Goal: Information Seeking & Learning: Learn about a topic

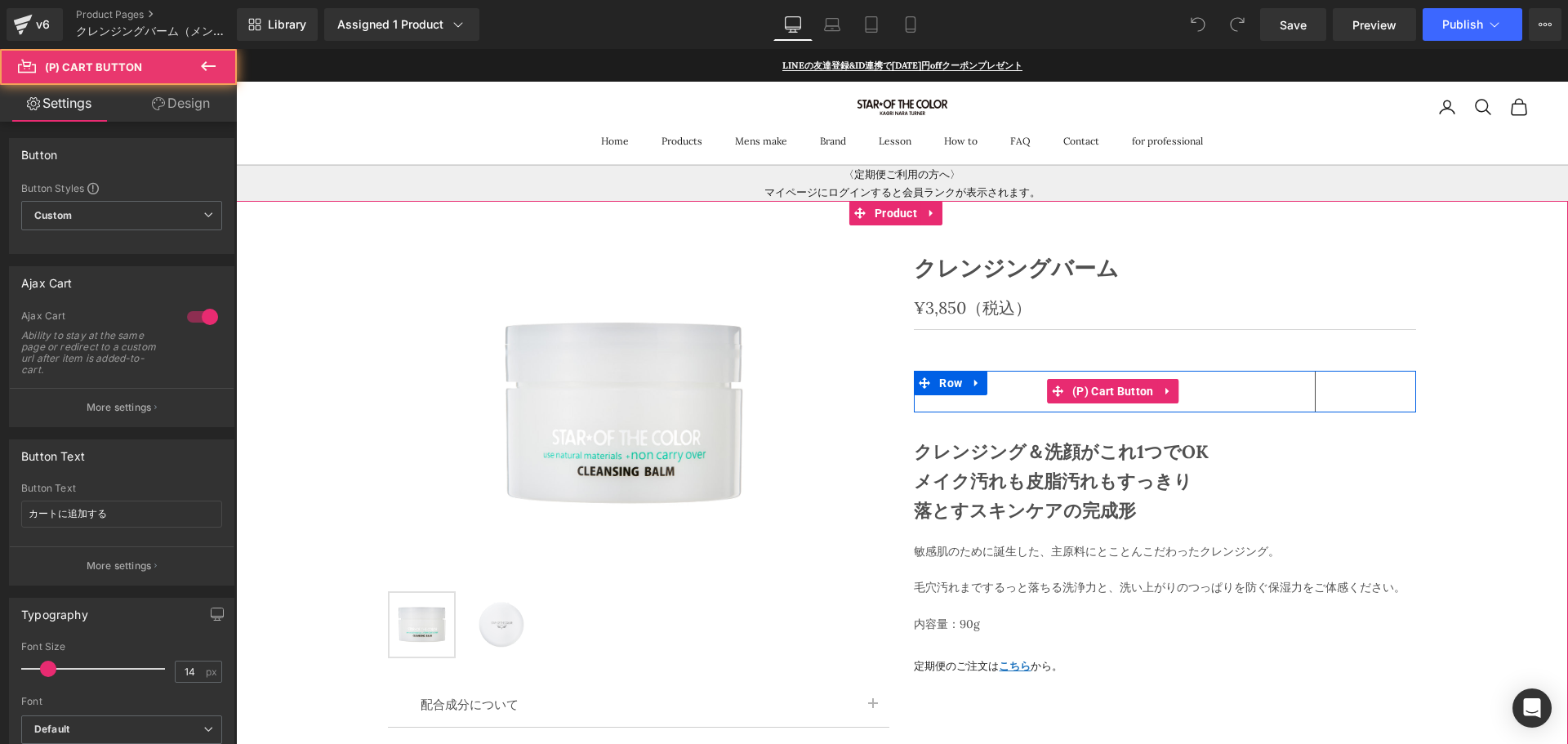
click at [1011, 381] on button "カートに追加する" at bounding box center [1114, 392] width 402 height 42
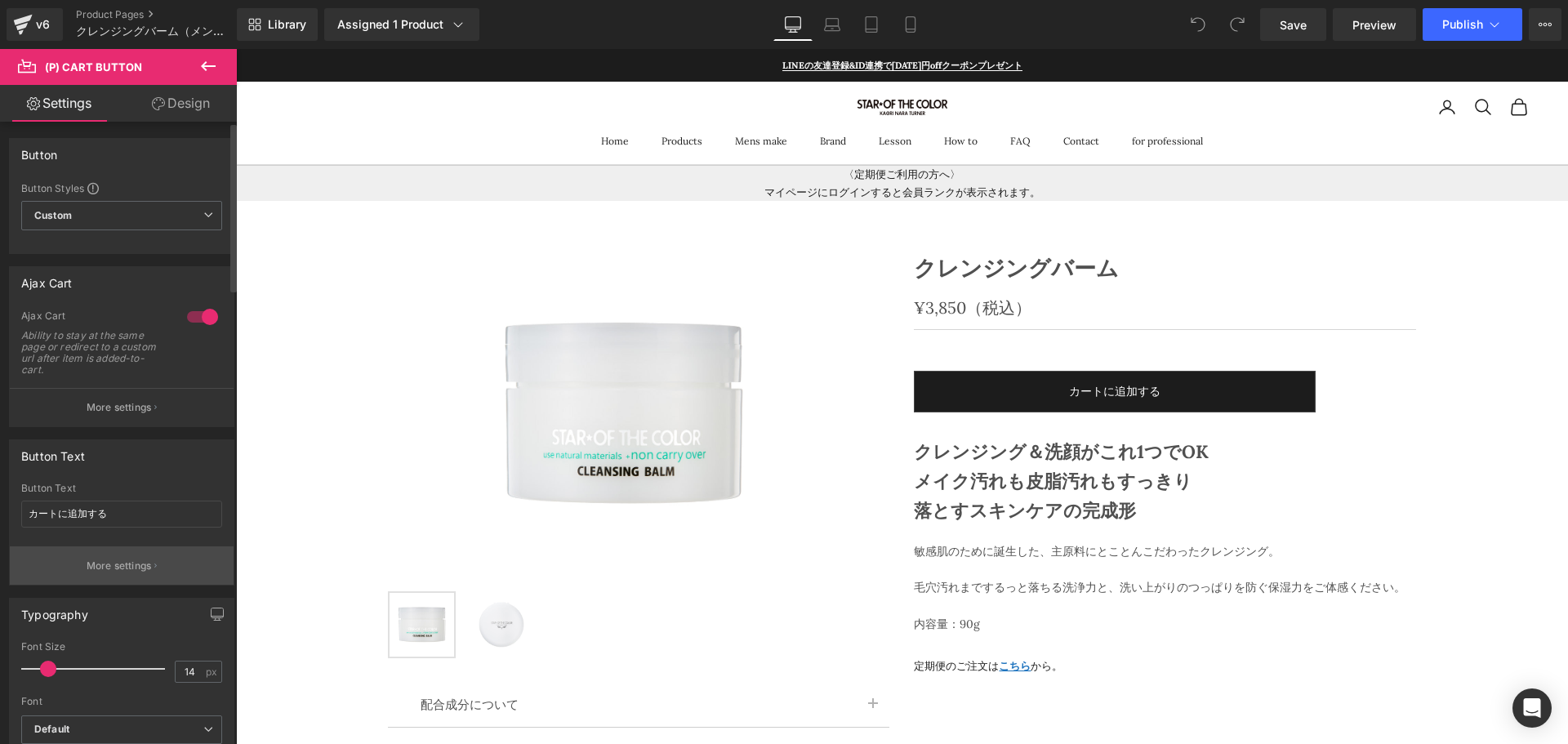
click at [146, 568] on p "More settings" at bounding box center [119, 566] width 65 height 15
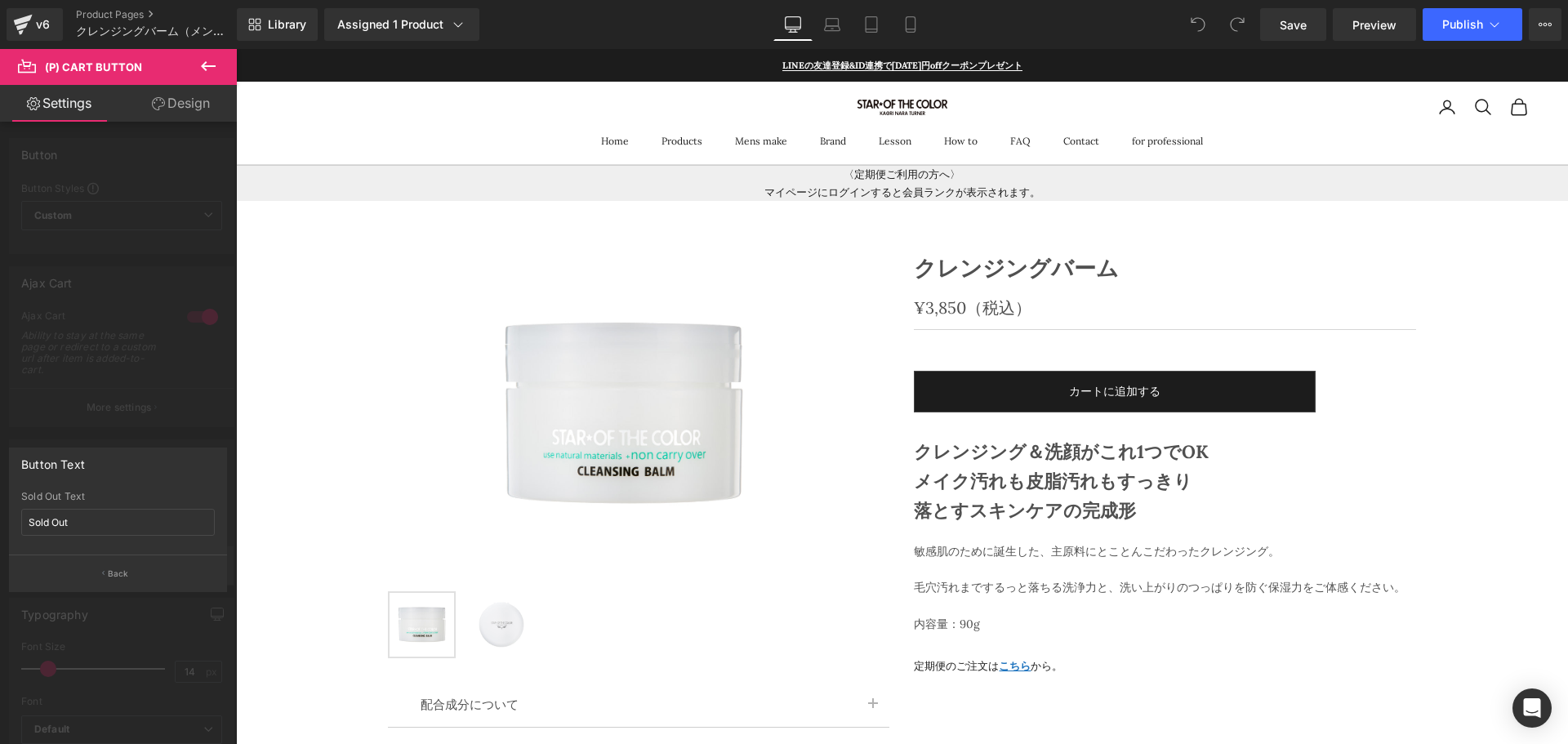
click at [146, 568] on button "Back" at bounding box center [118, 572] width 218 height 36
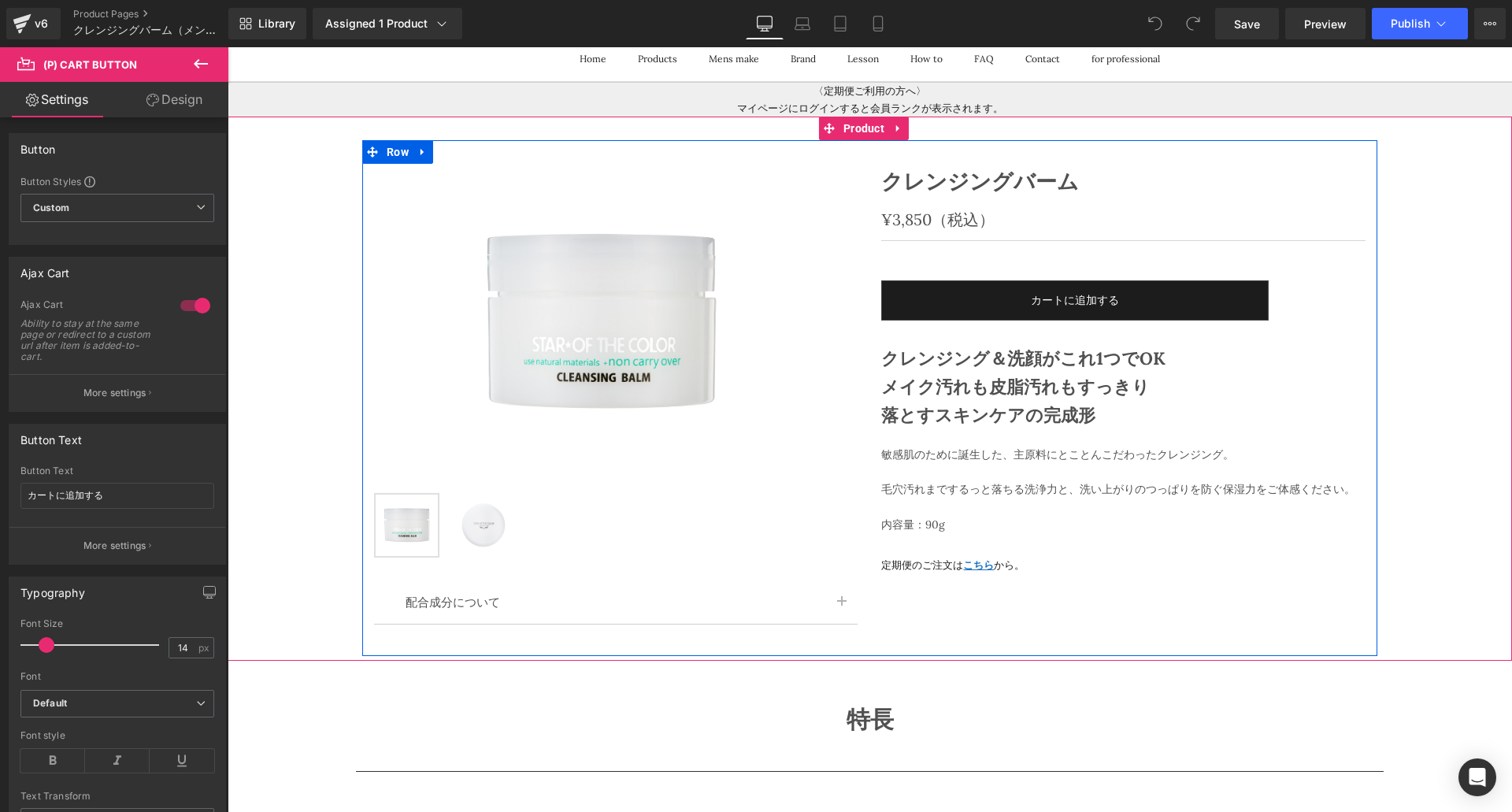
scroll to position [76, 0]
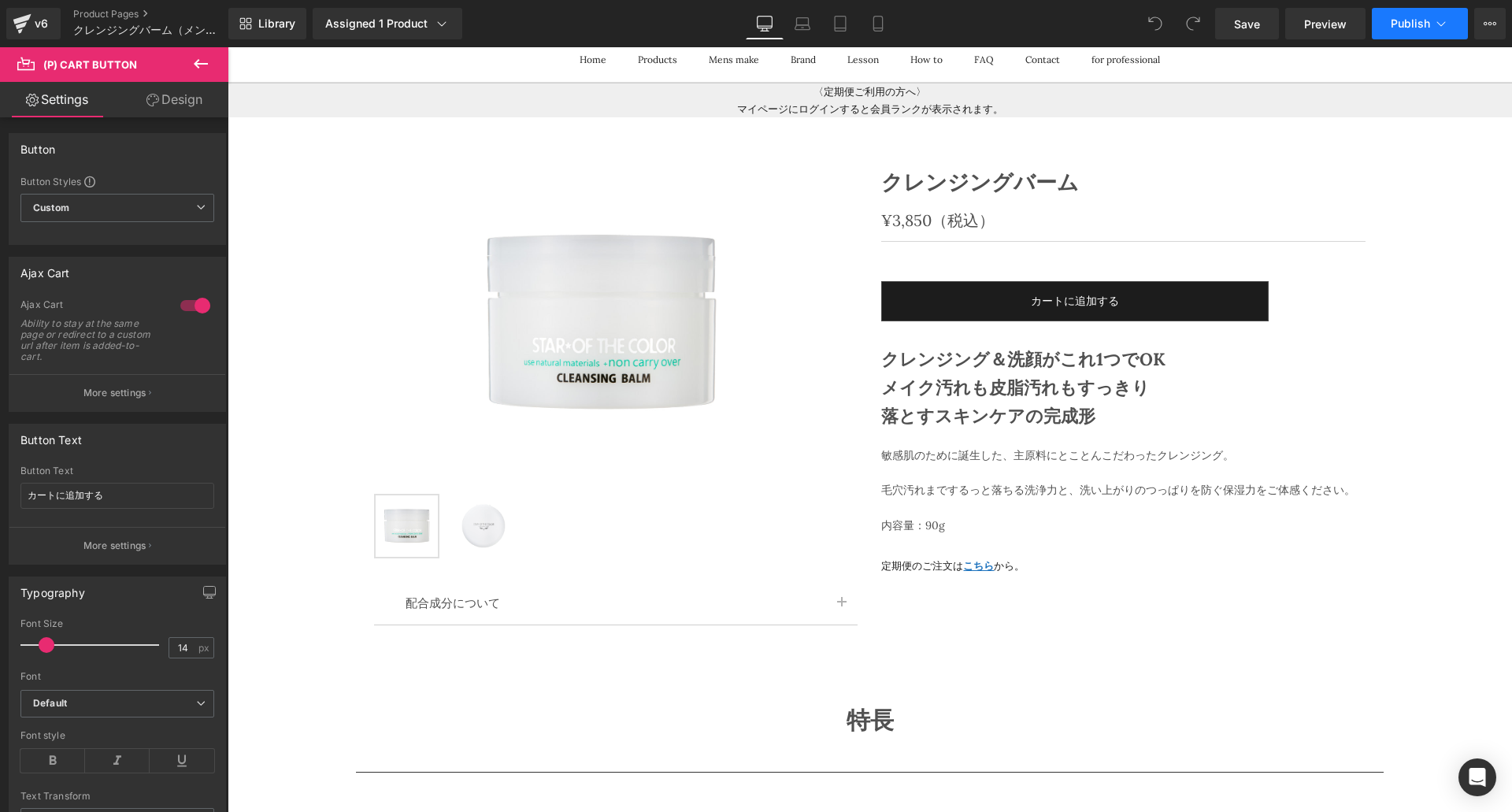
click at [1439, 33] on button "Publish" at bounding box center [1419, 23] width 96 height 31
click at [1488, 29] on icon at bounding box center [1490, 23] width 13 height 13
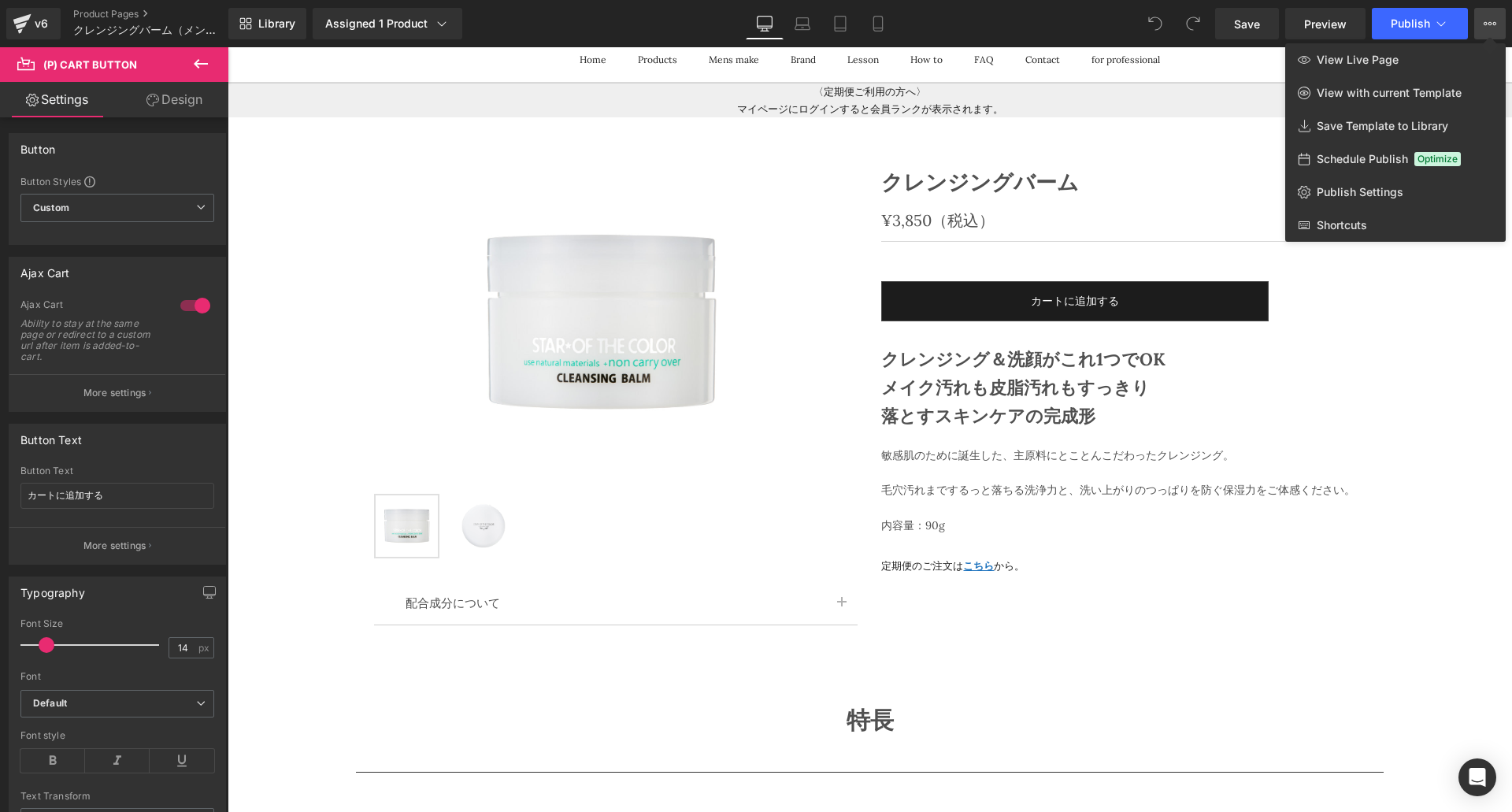
click at [1364, 162] on span "Schedule Publish" at bounding box center [1363, 159] width 92 height 14
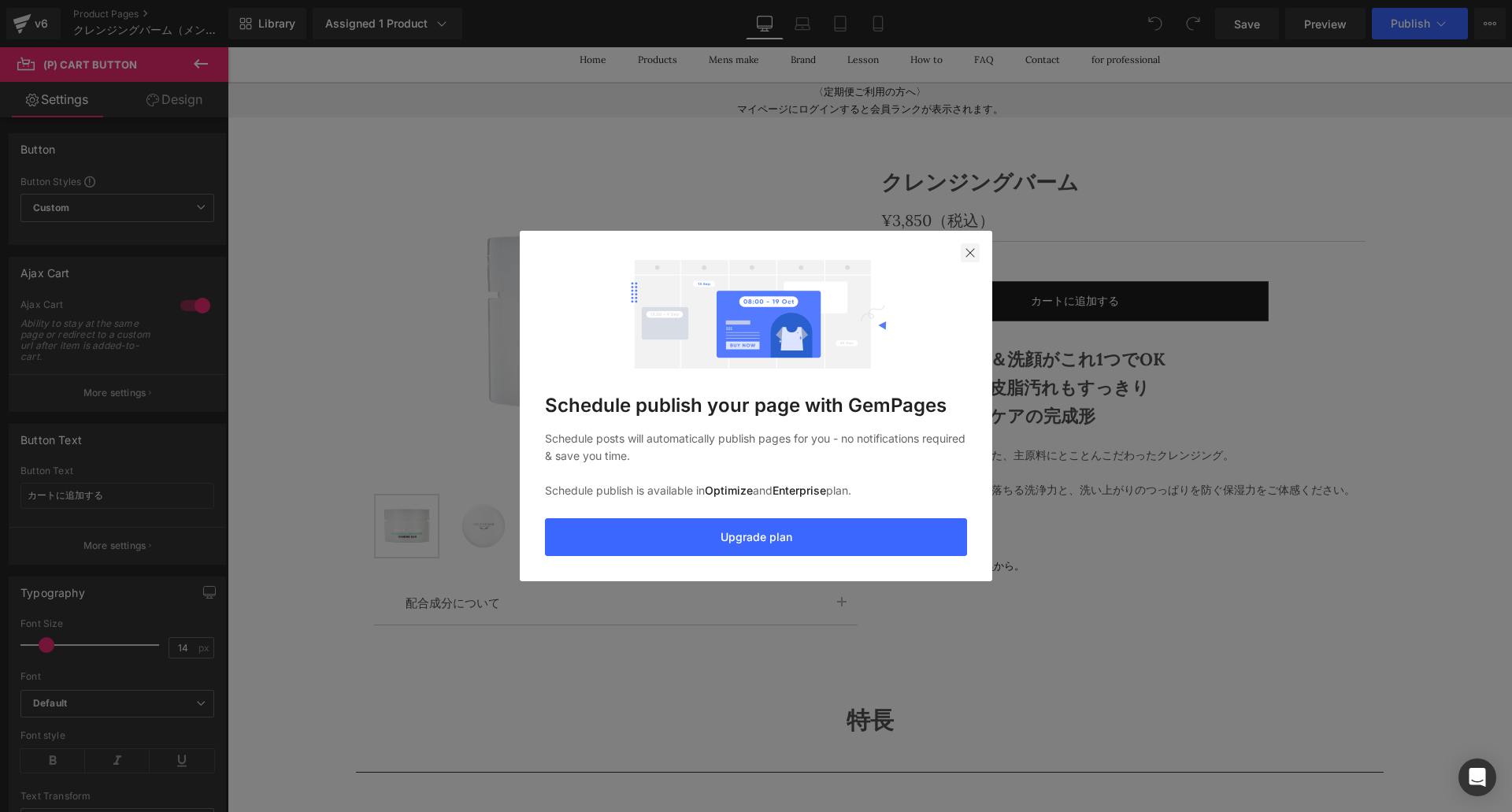
click at [970, 259] on div at bounding box center [970, 253] width 19 height 19
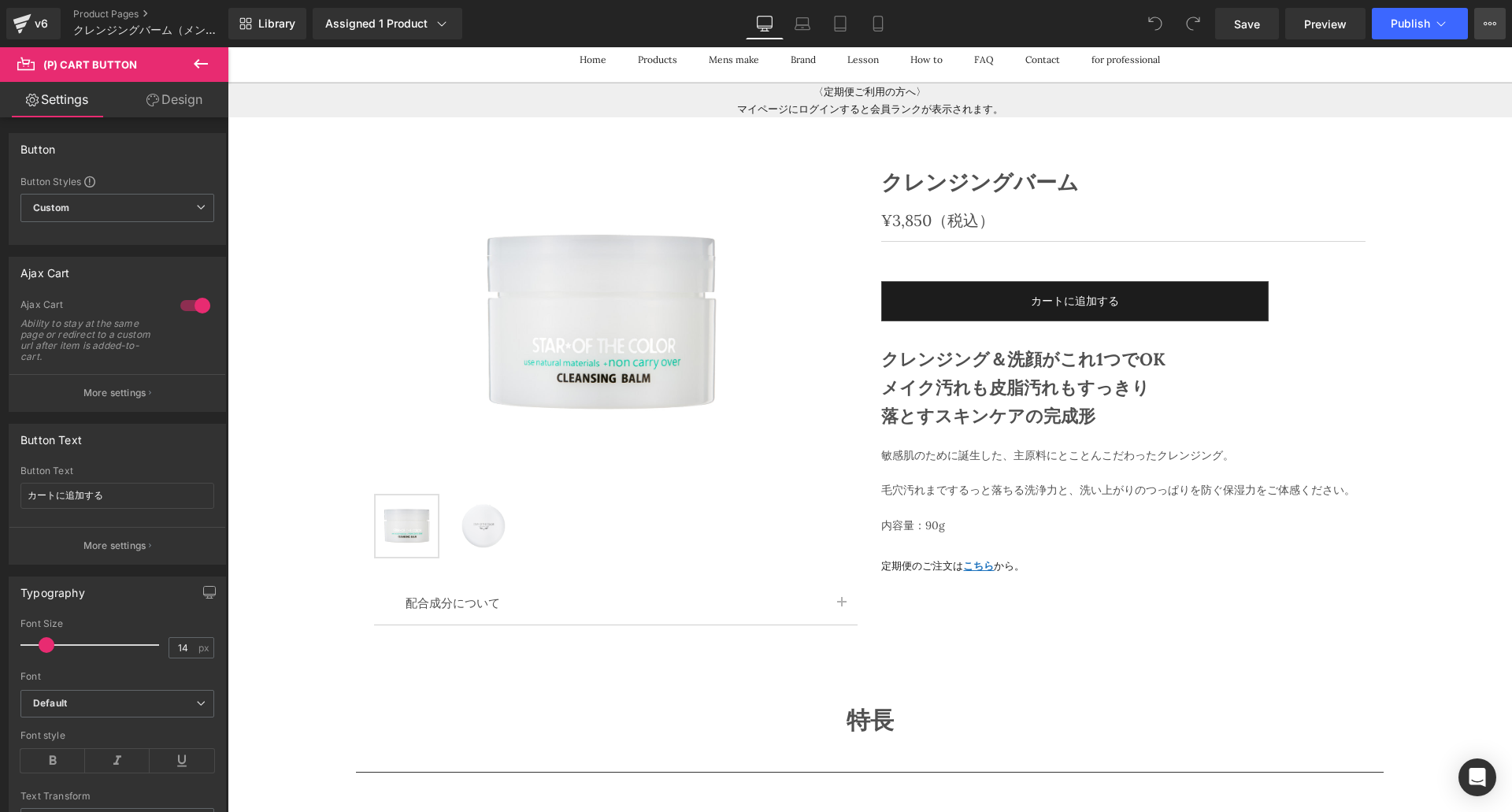
click at [1482, 16] on button "View Live Page View with current Template Save Template to Library Schedule Pub…" at bounding box center [1490, 23] width 31 height 31
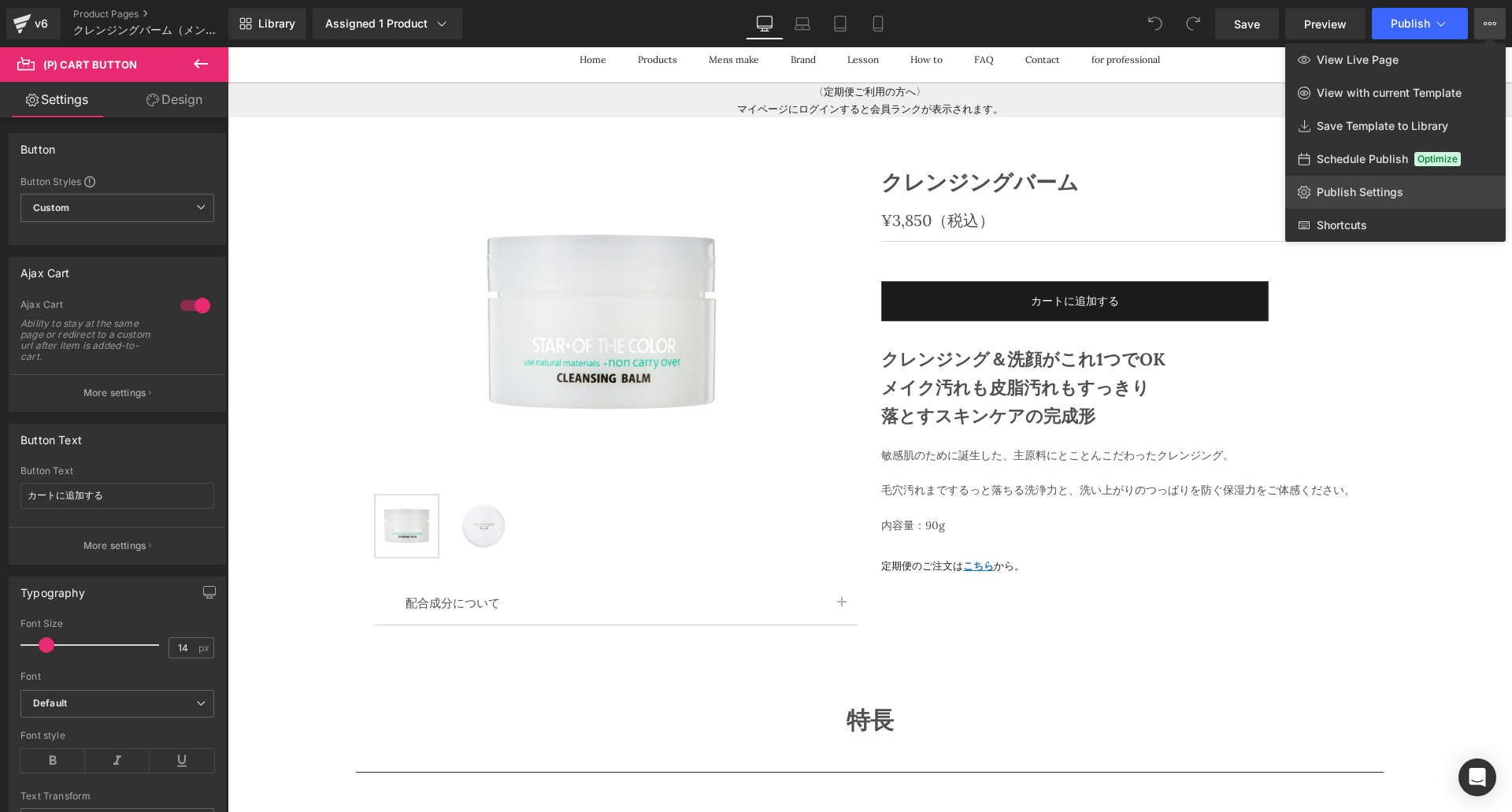
click at [1335, 186] on span "Publish Settings" at bounding box center [1360, 192] width 86 height 14
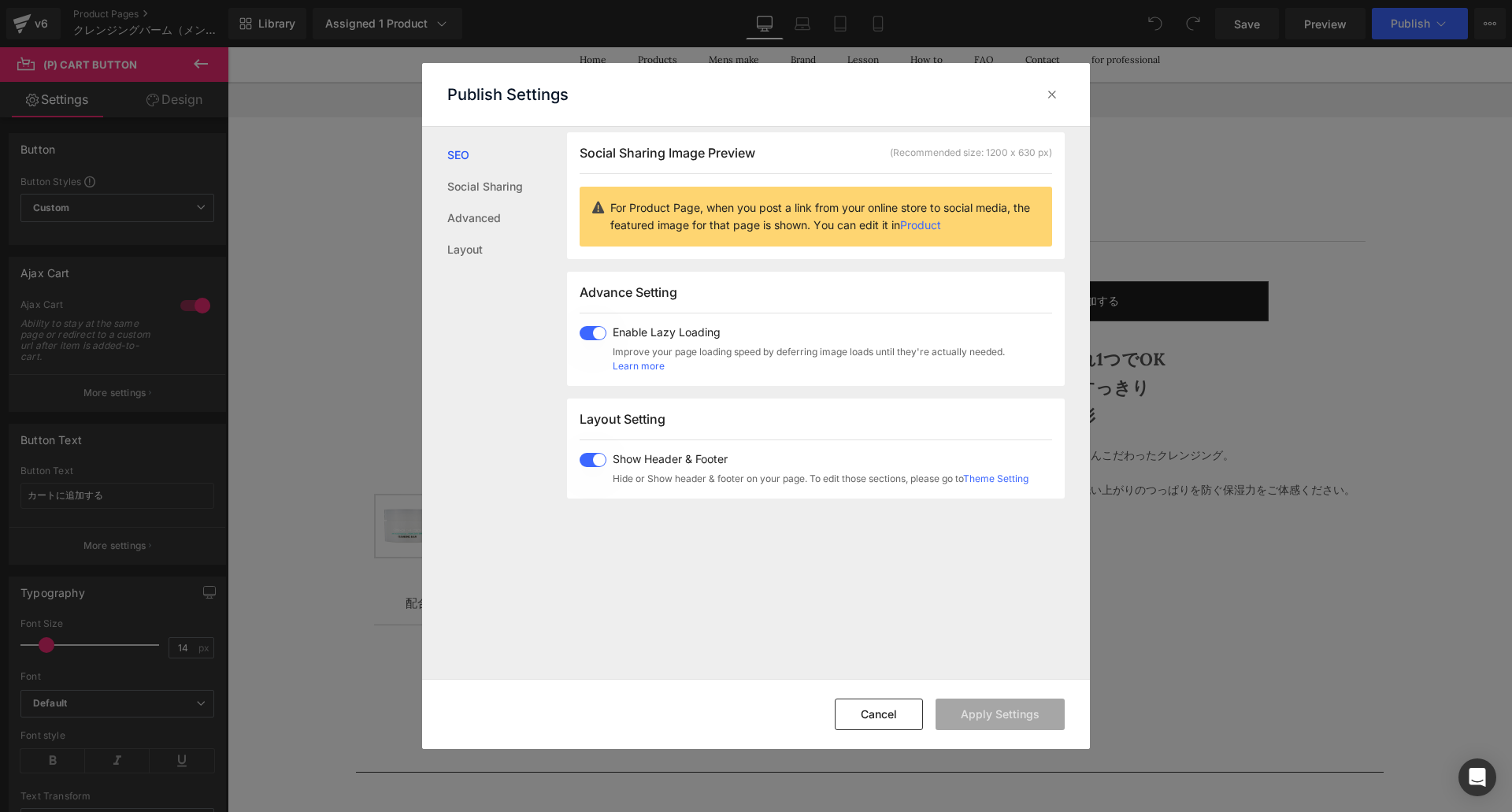
scroll to position [0, 0]
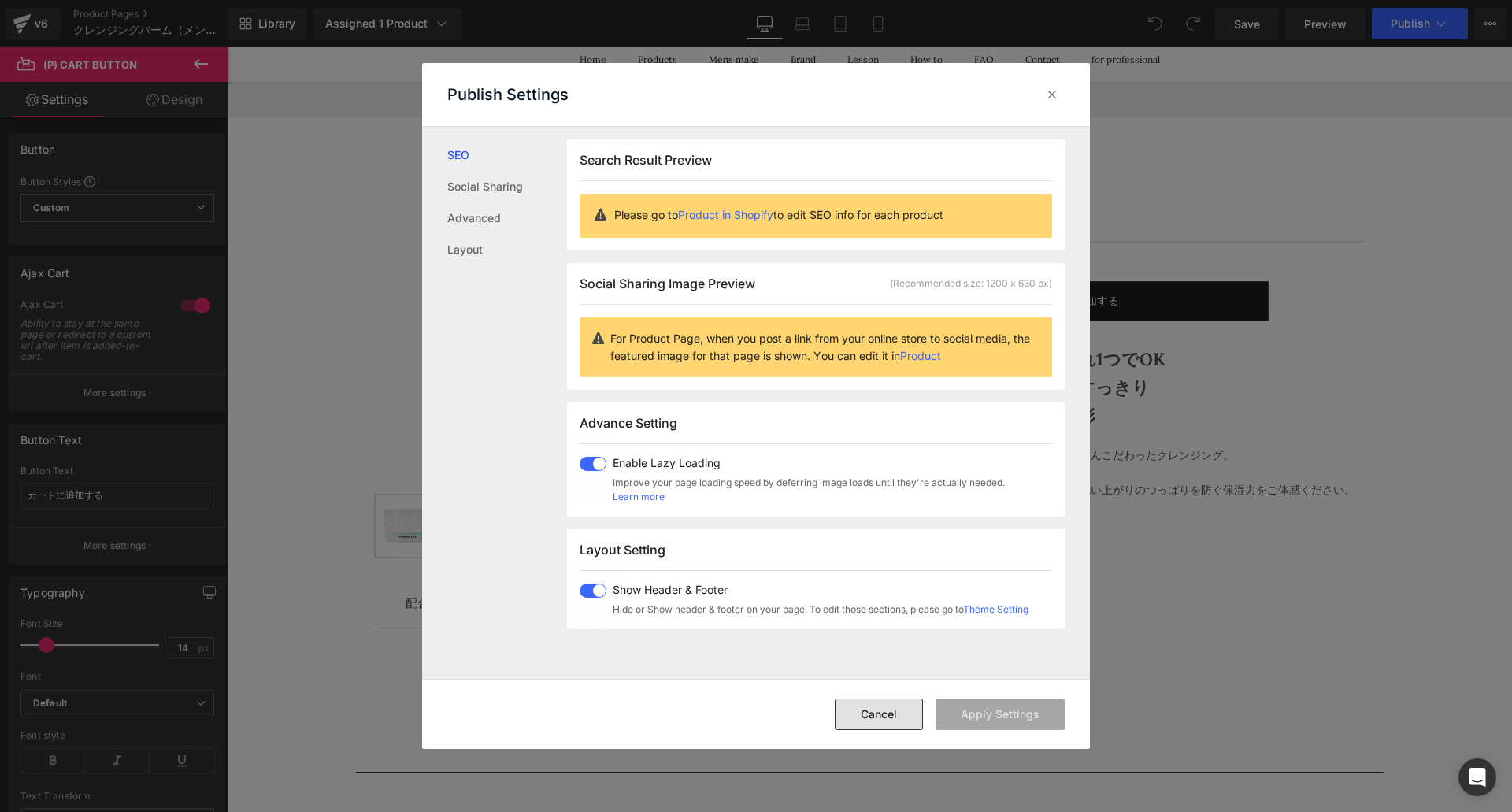
click at [861, 717] on button "Cancel" at bounding box center [879, 714] width 88 height 31
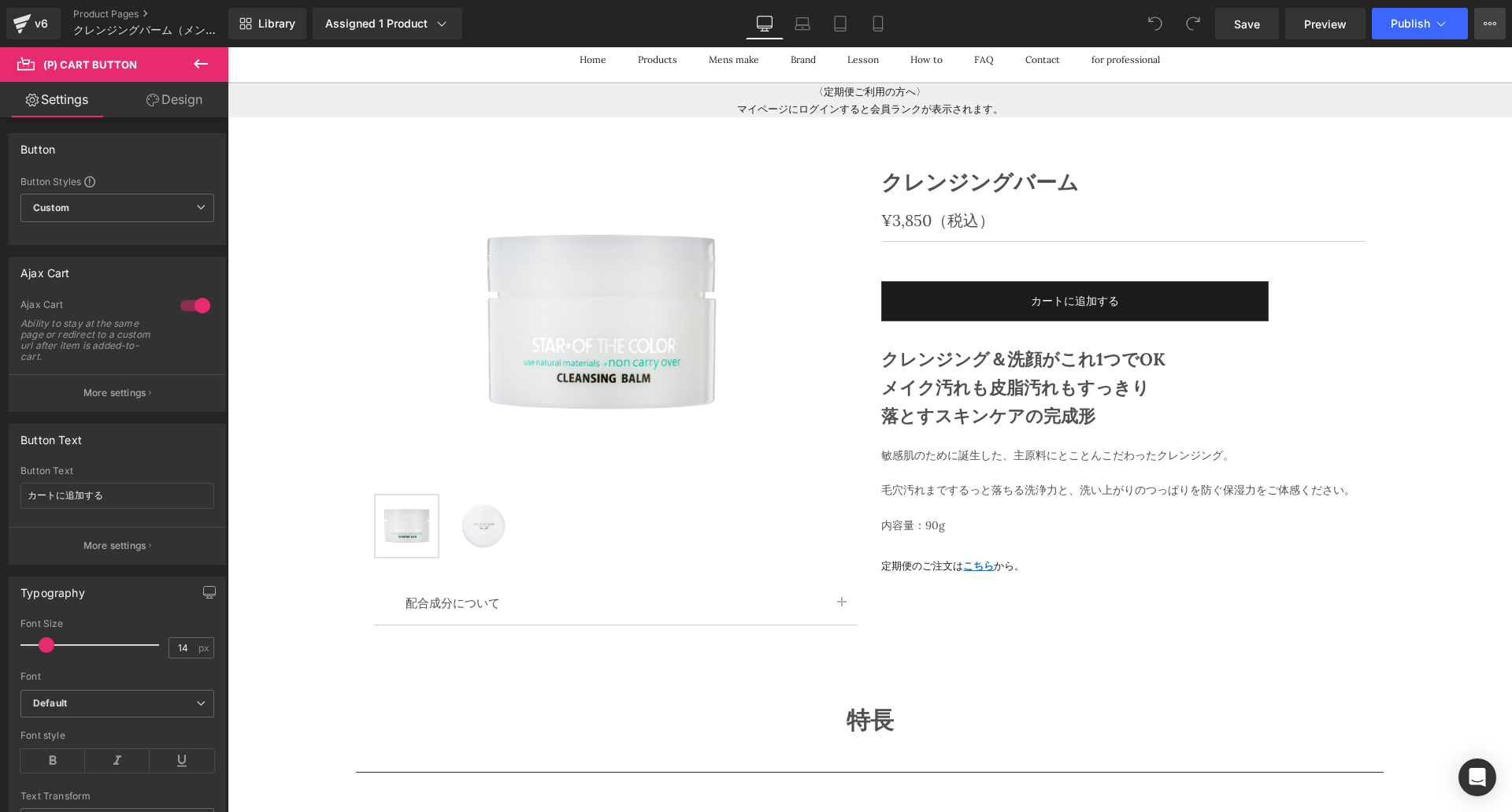
click at [1486, 23] on icon at bounding box center [1490, 23] width 13 height 13
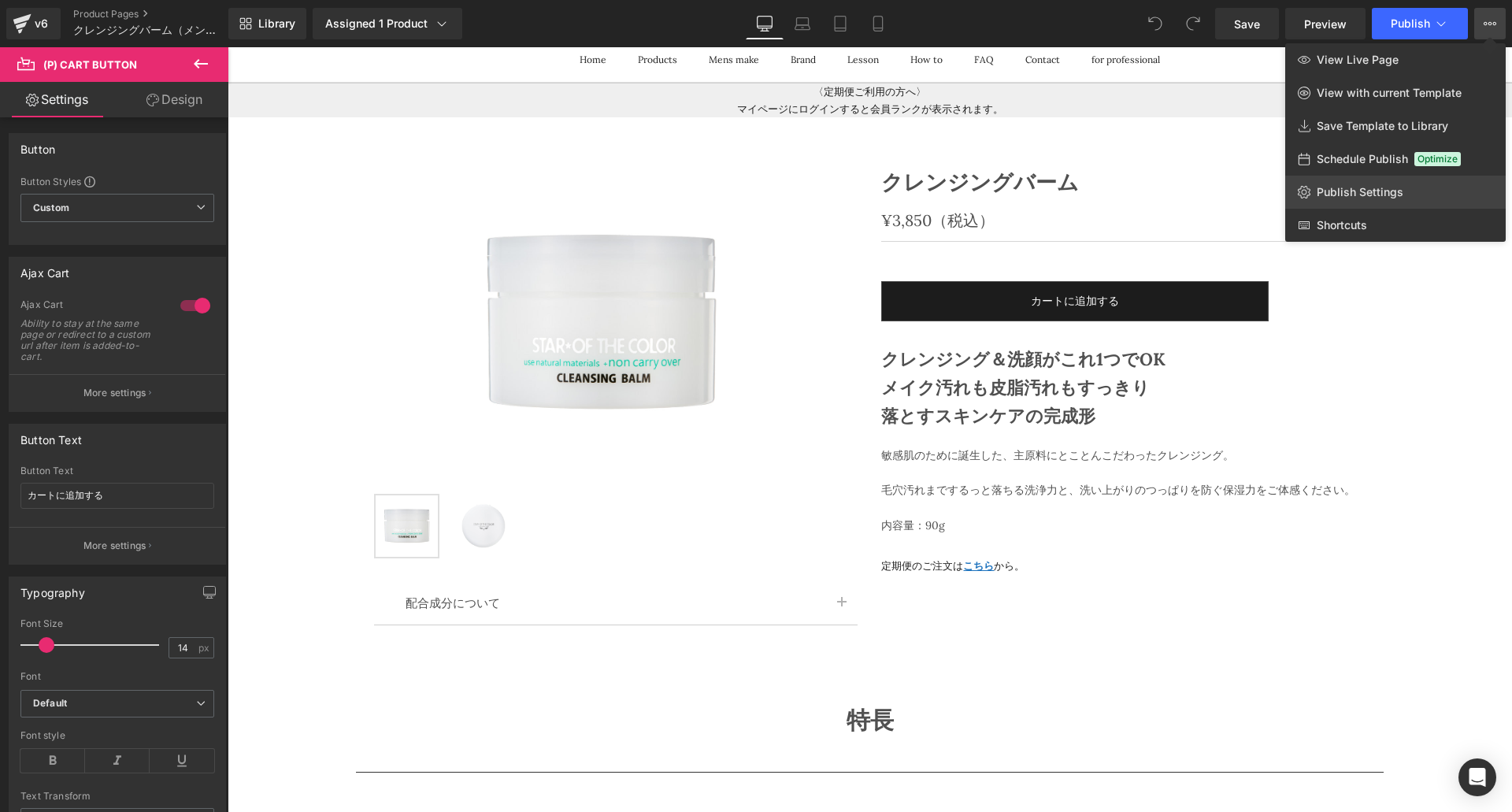
click at [1312, 190] on link "Publish Settings" at bounding box center [1395, 192] width 220 height 33
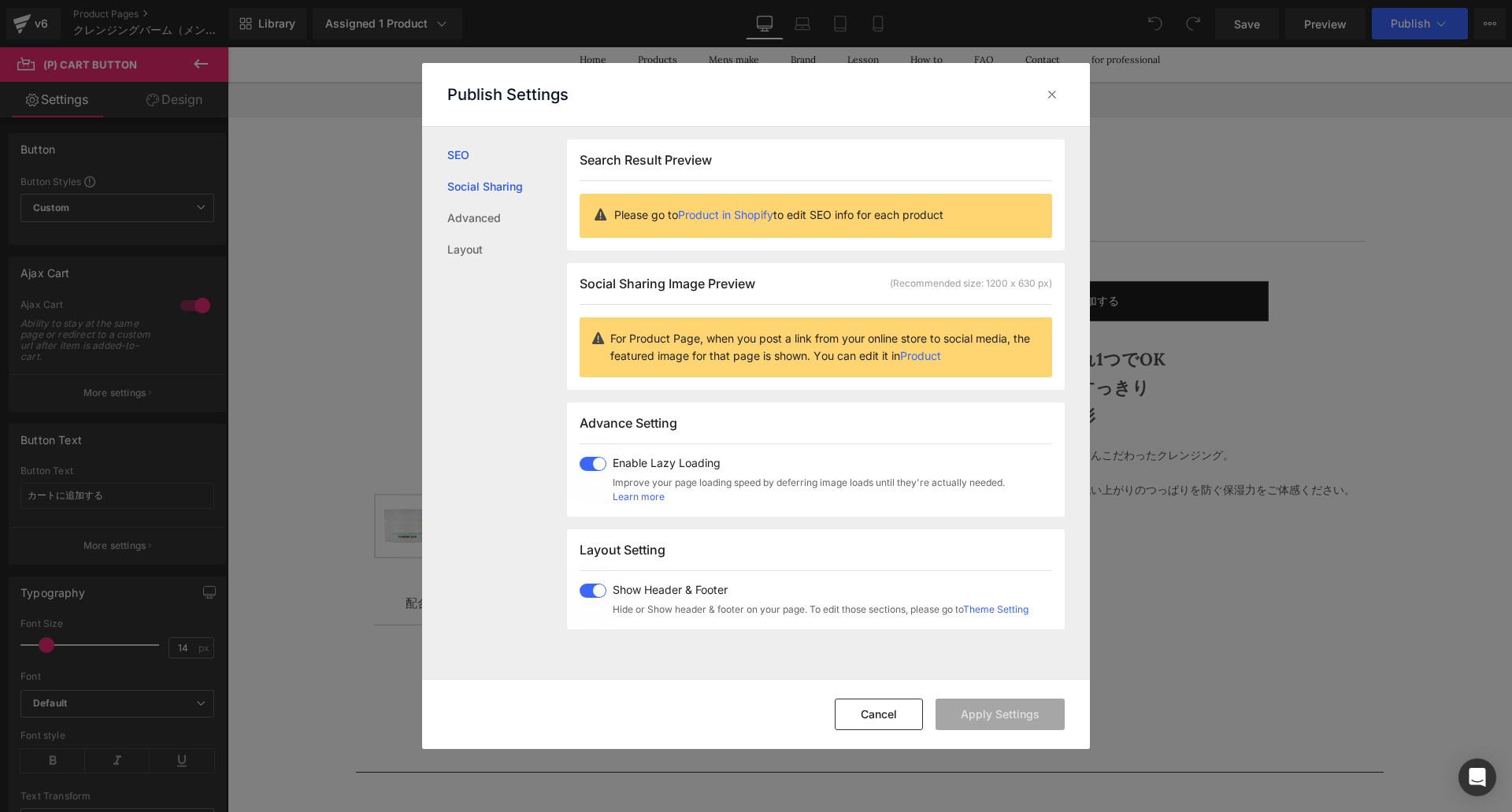
click at [457, 191] on link "Social Sharing" at bounding box center [507, 186] width 120 height 31
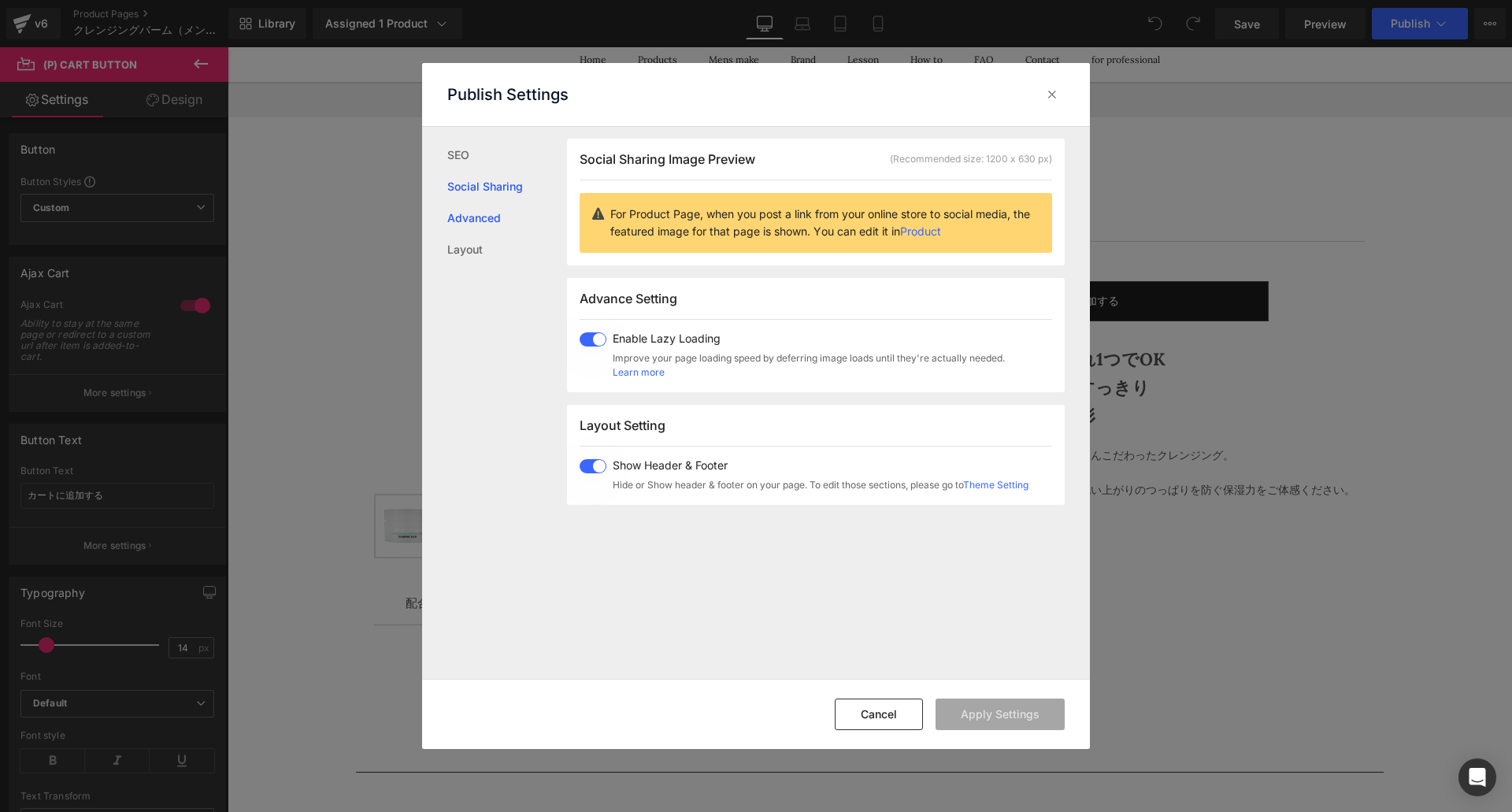
click at [457, 215] on link "Advanced" at bounding box center [507, 218] width 120 height 31
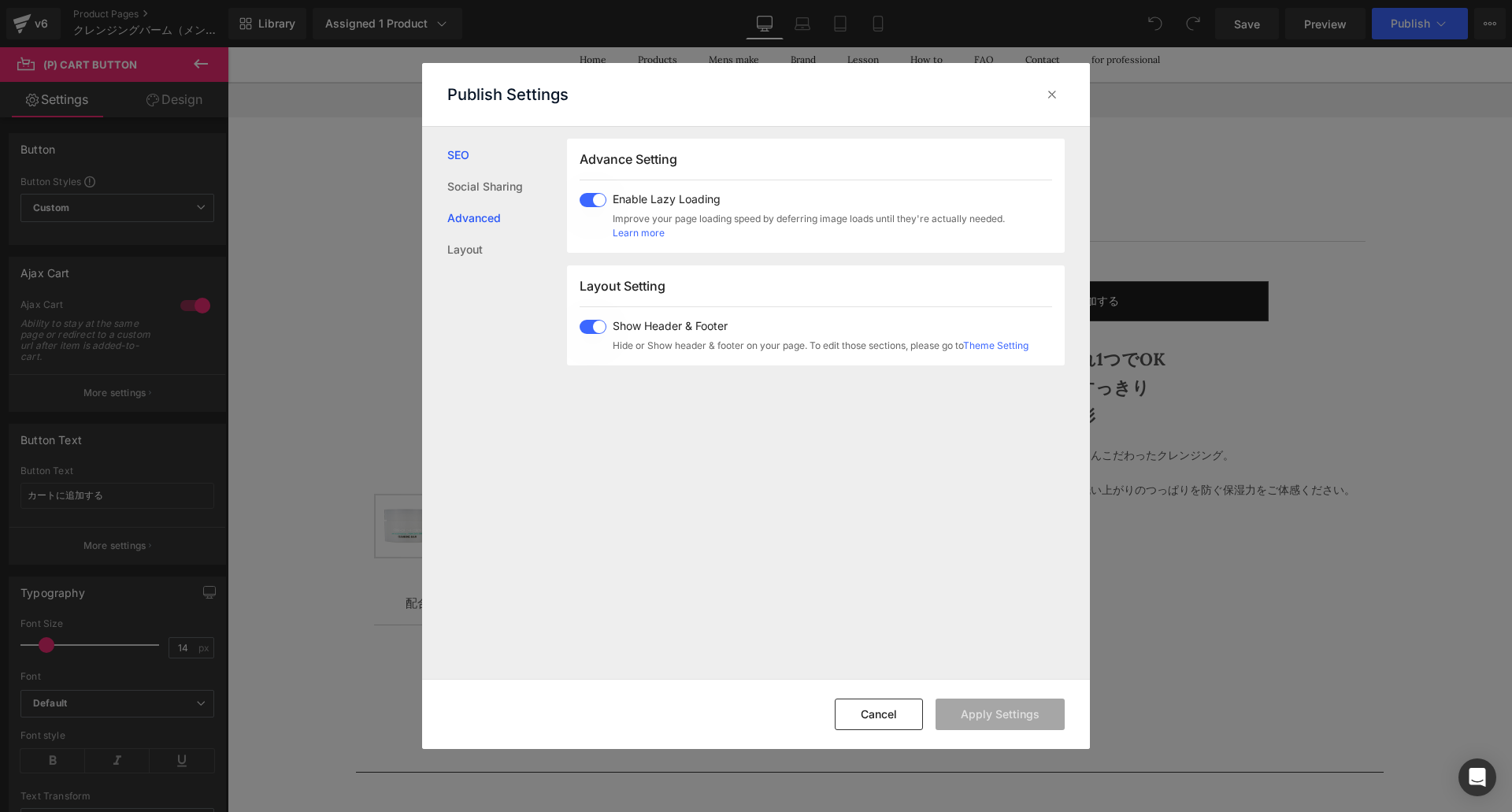
click at [459, 142] on link "SEO" at bounding box center [507, 155] width 120 height 31
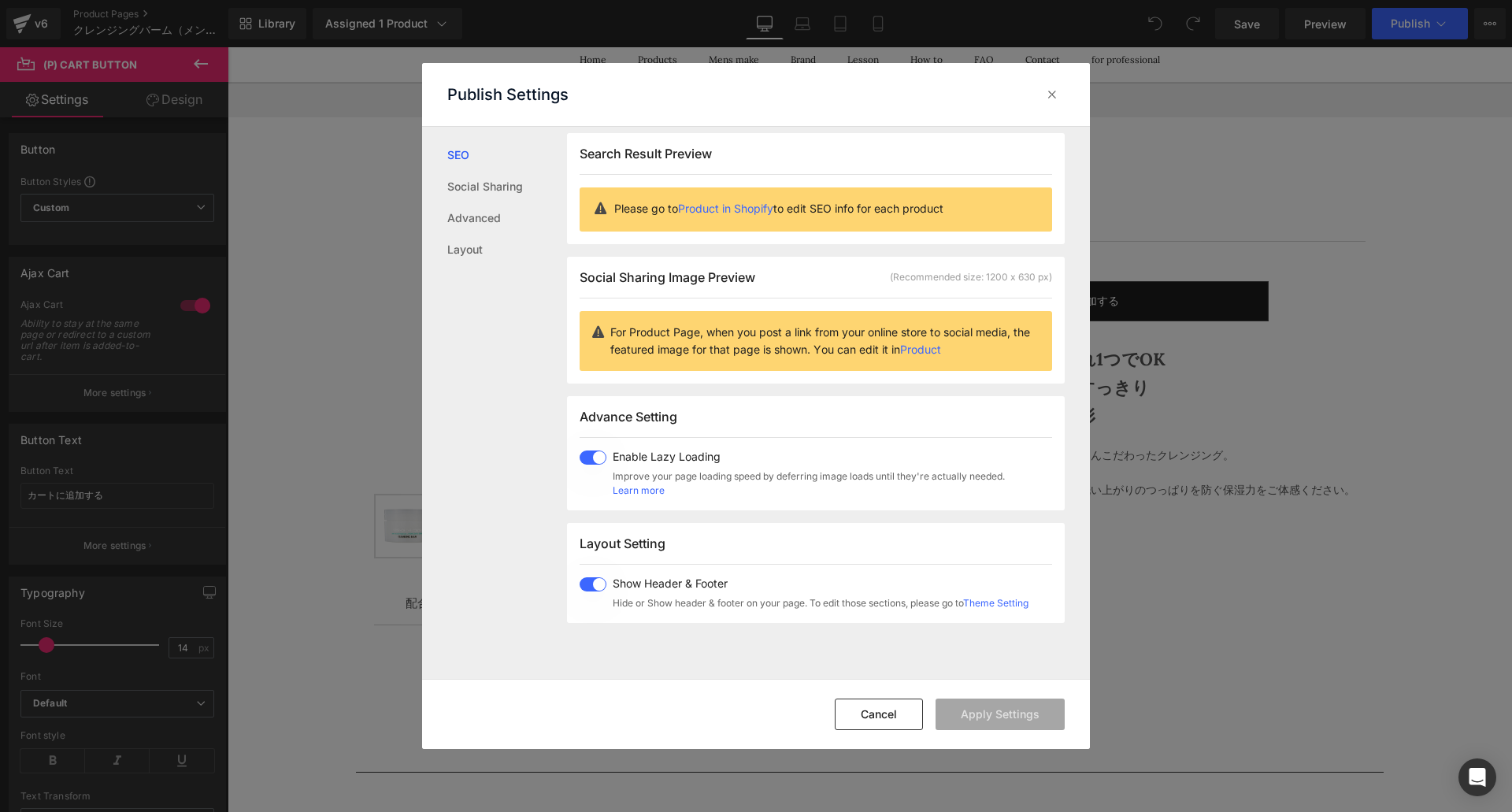
scroll to position [1, 0]
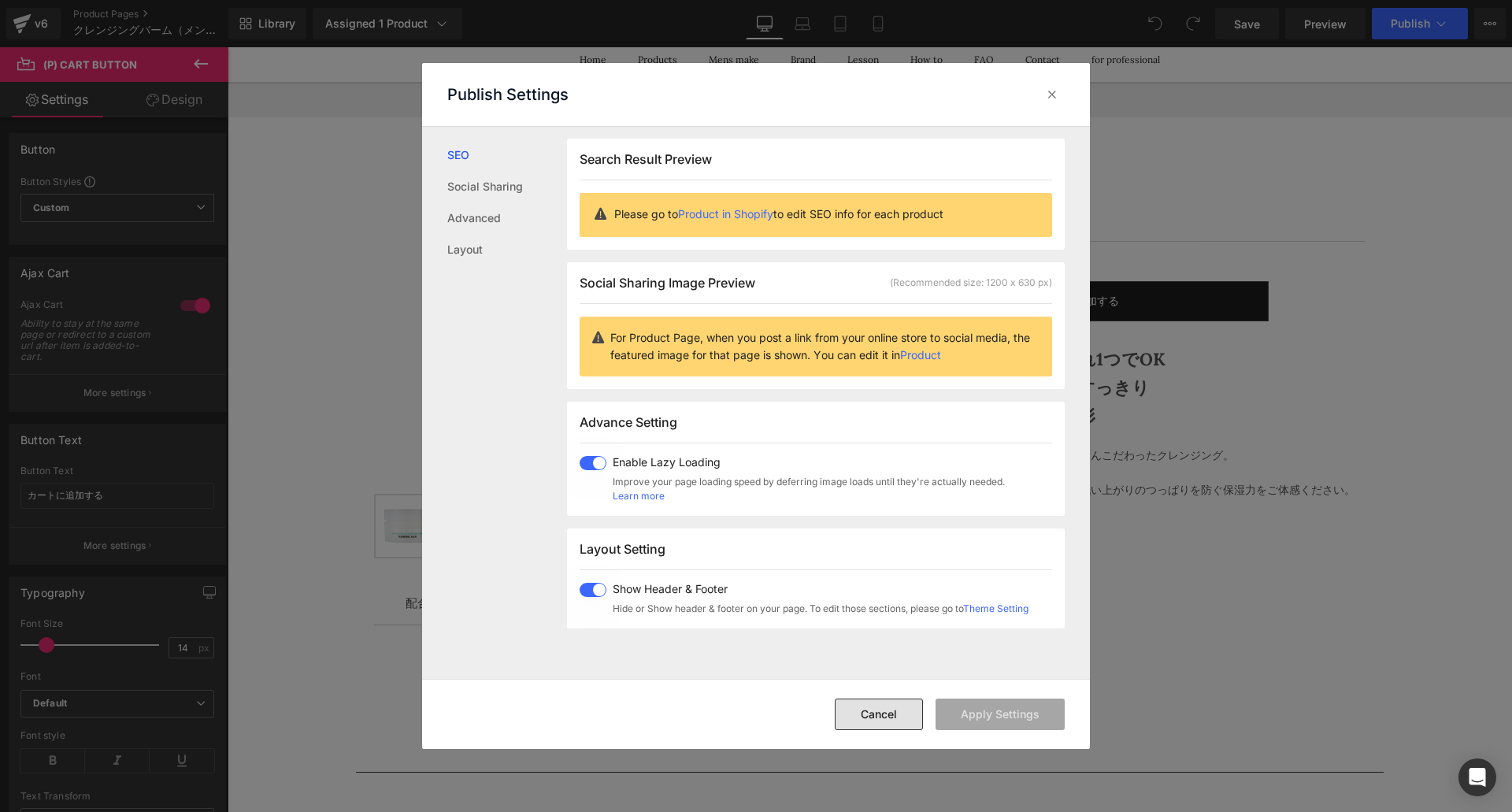
click at [881, 709] on button "Cancel" at bounding box center [879, 714] width 88 height 31
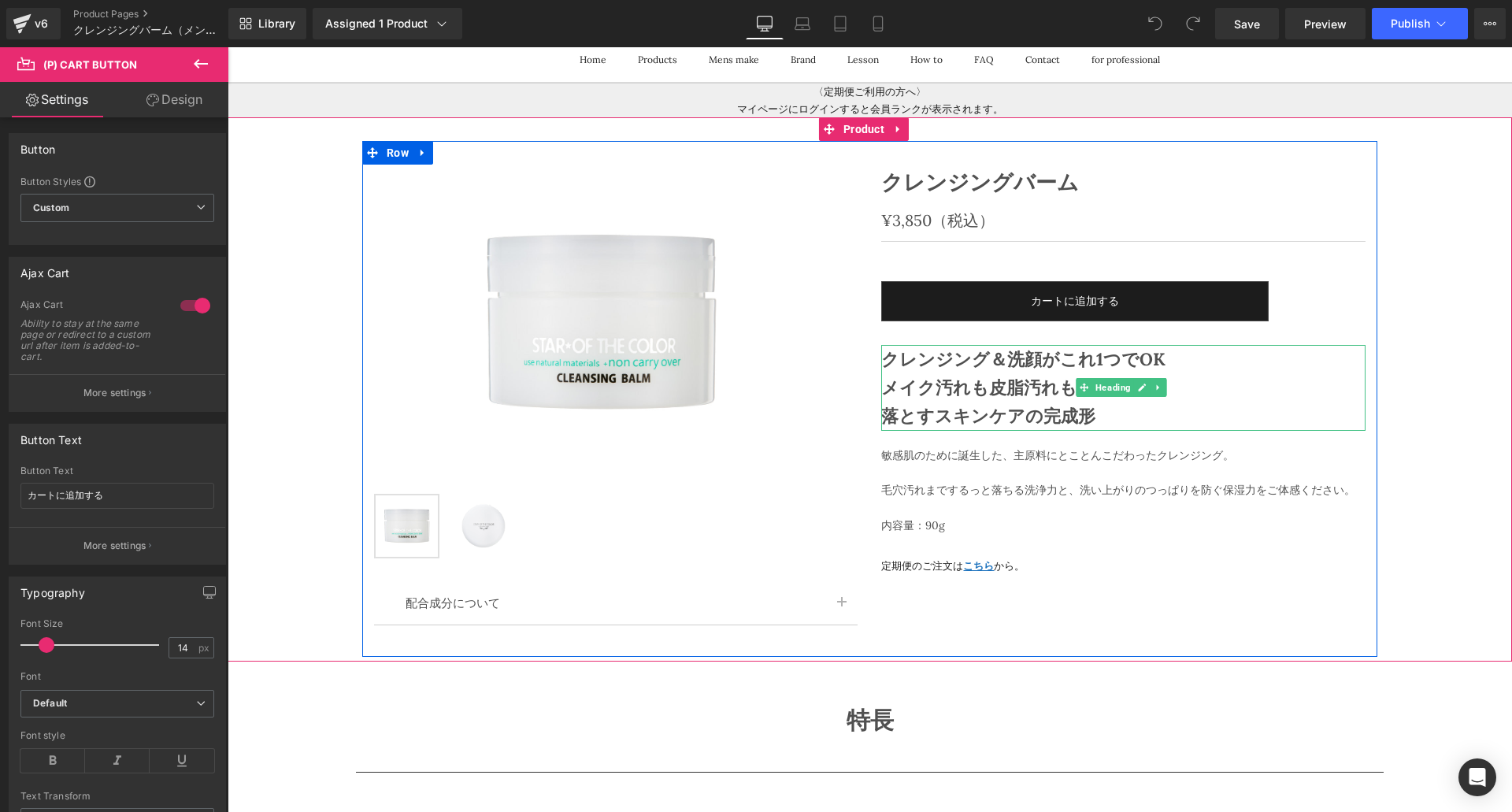
click at [938, 405] on span "落とすスキンケアの完成形" at bounding box center [988, 415] width 214 height 22
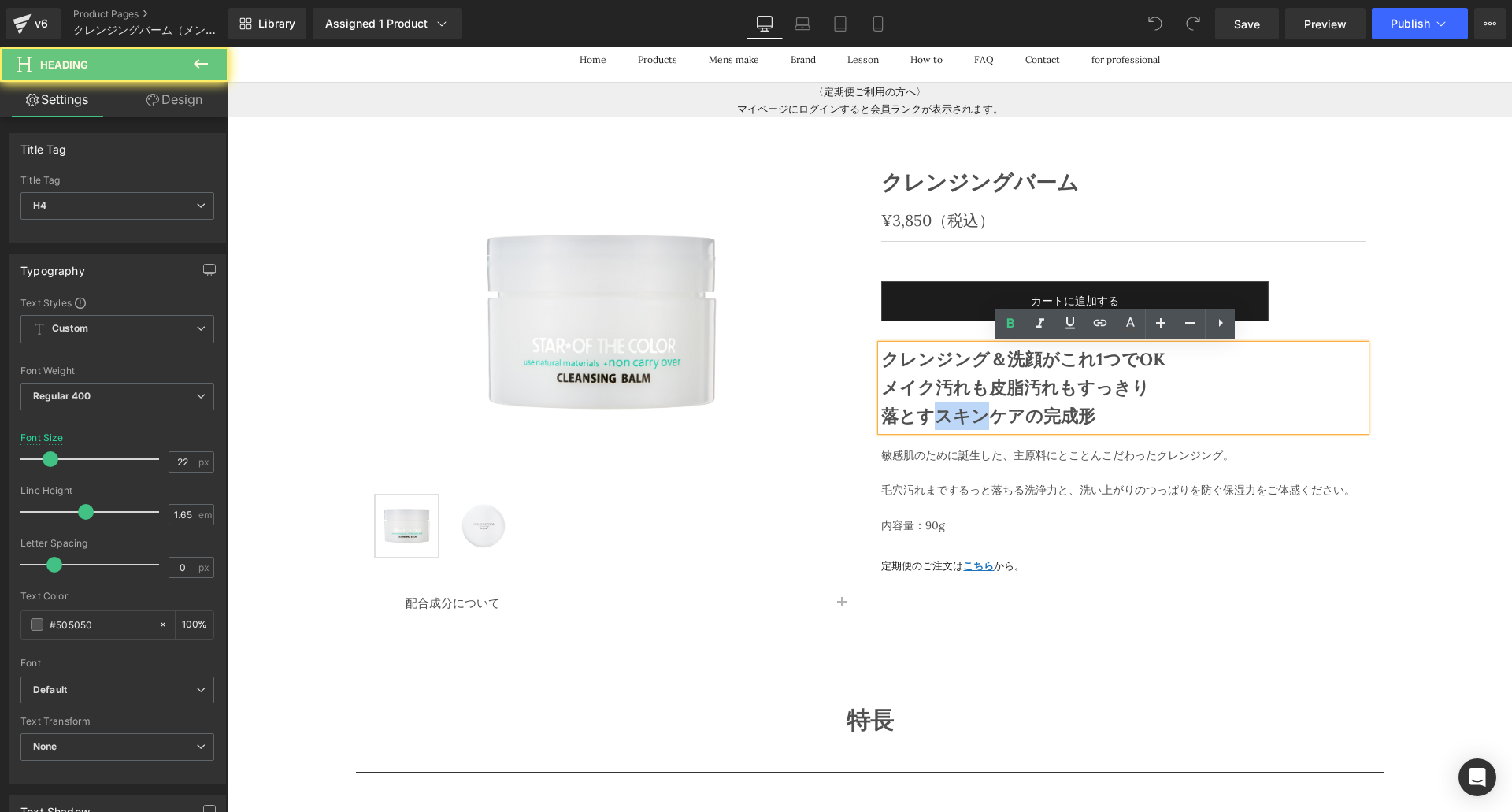
click at [938, 405] on span "落とすスキンケアの完成形" at bounding box center [988, 415] width 214 height 22
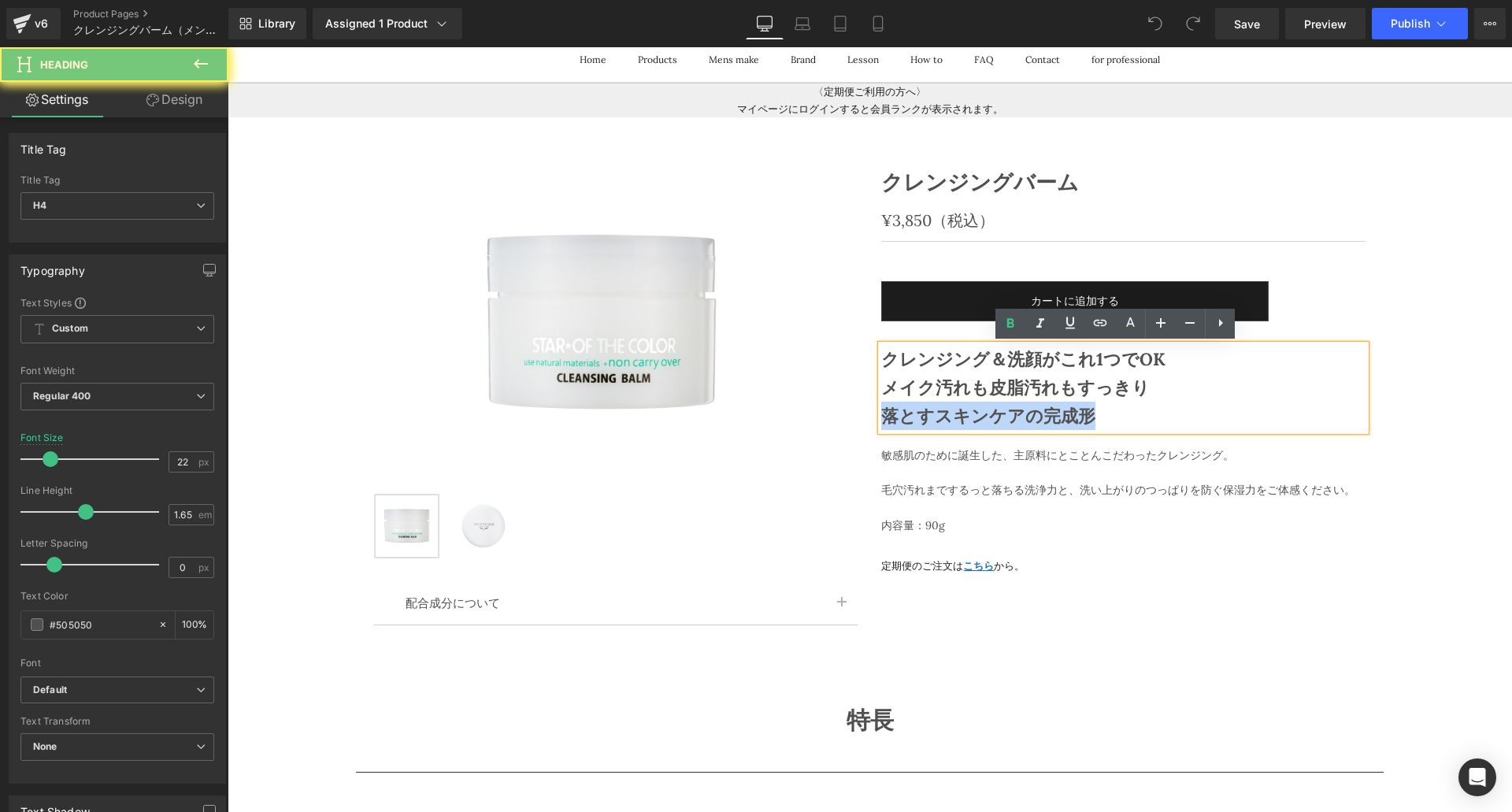
click at [938, 405] on span "落とすスキンケアの完成形" at bounding box center [988, 415] width 214 height 22
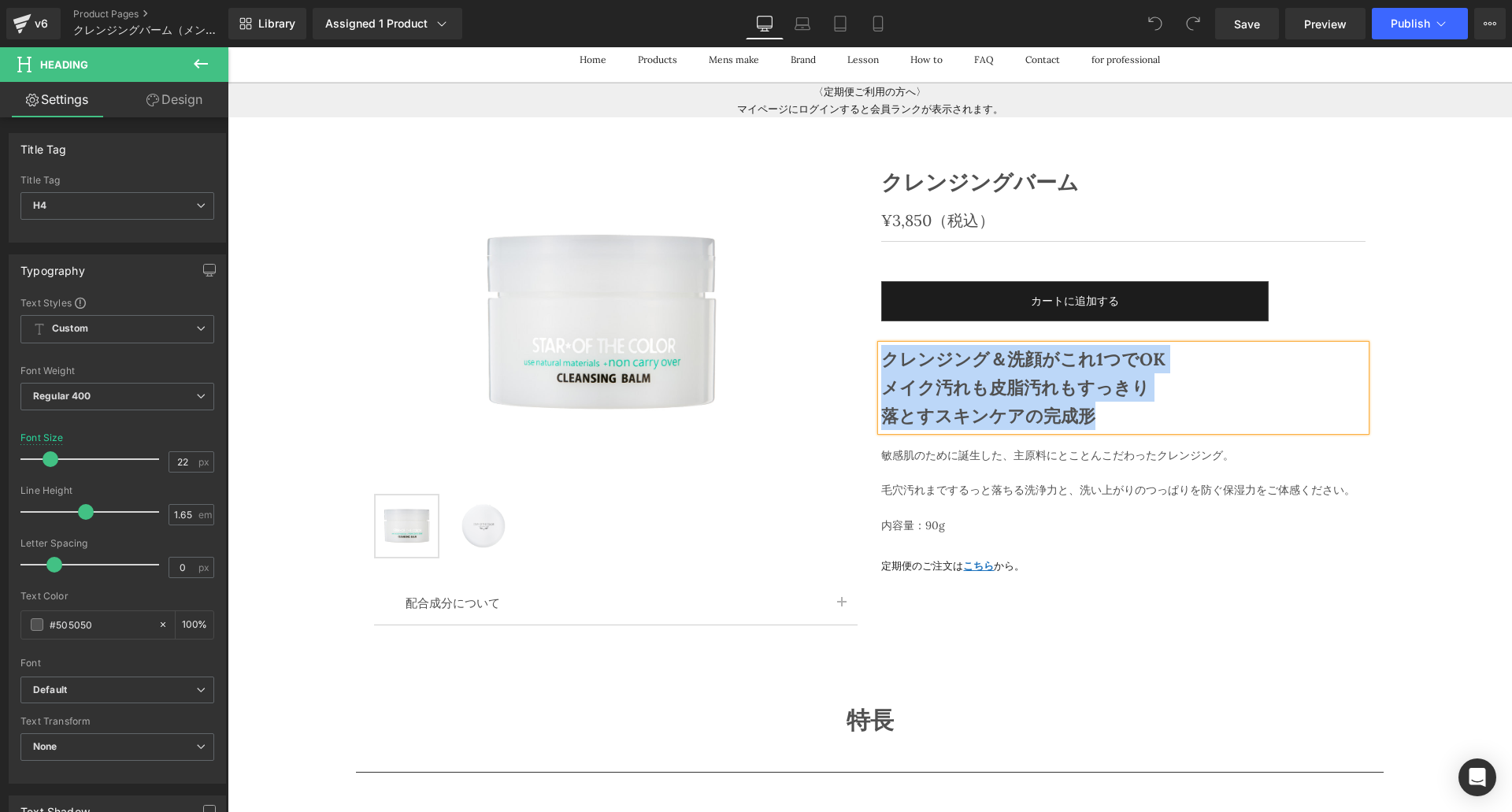
copy div "クレンジング＆洗顔がこれ1つでOK メイク汚れも皮脂汚れもすっきり 落とすスキンケアの完成形"
click at [902, 470] on p at bounding box center [1123, 472] width 484 height 17
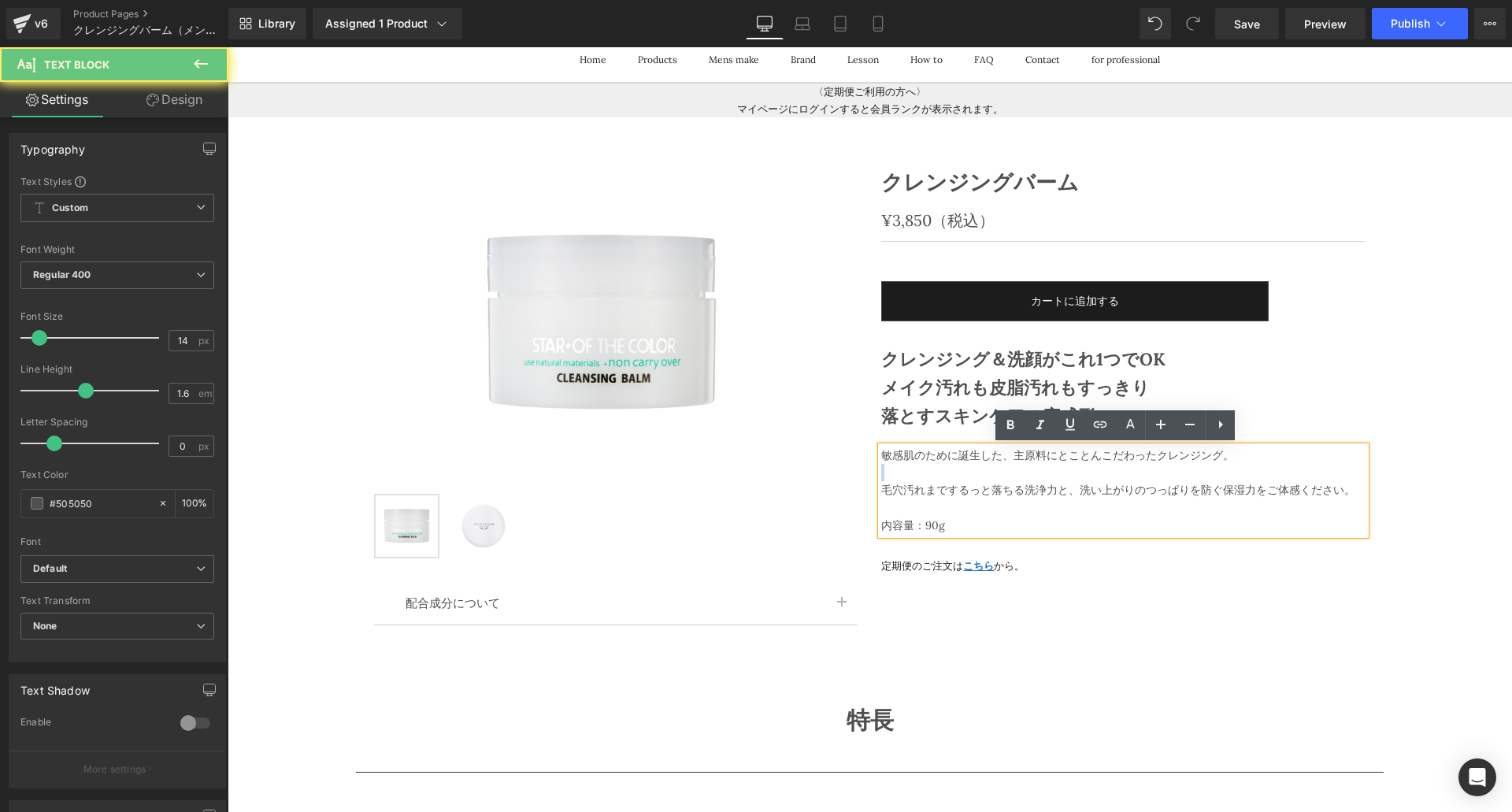
click at [902, 470] on p at bounding box center [1123, 472] width 484 height 17
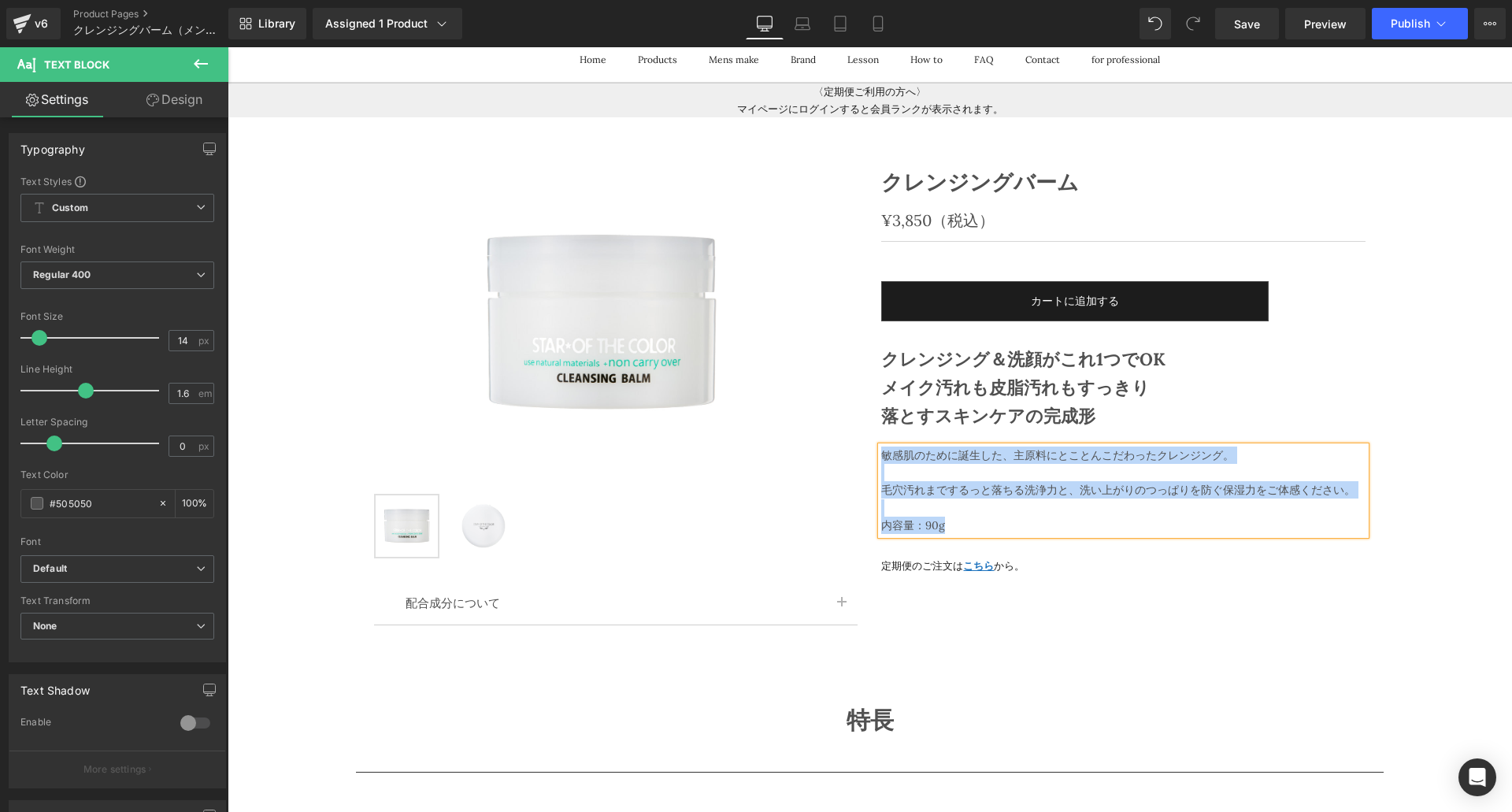
copy div "敏感肌のために誕生した、主原料にとことんこだわったクレンジング。 毛穴汚れまでするっと落ちる洗浄力と、洗い上がりのつっぱりを防ぐ保湿力をご体感ください。 内容…"
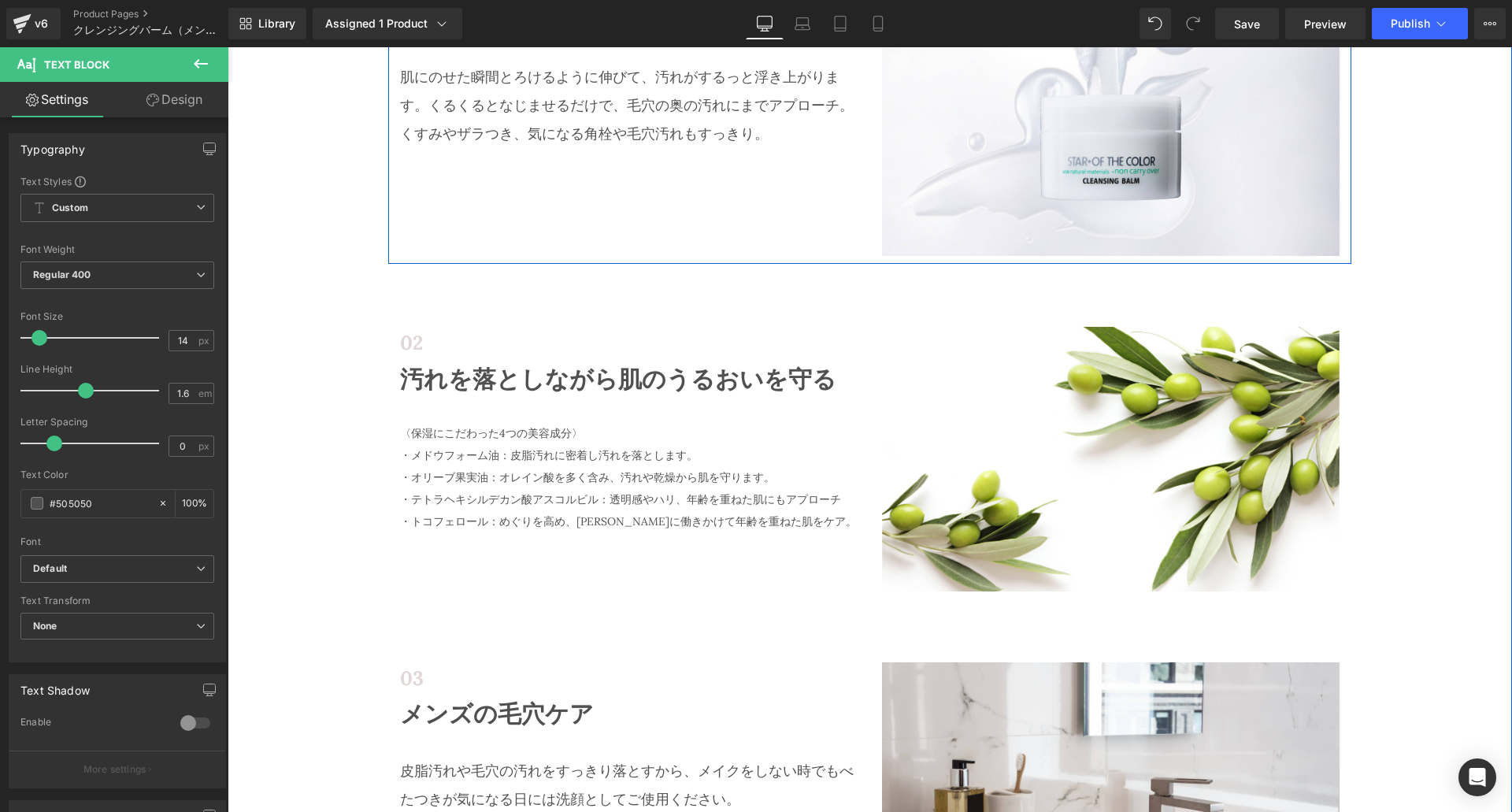
scroll to position [962, 0]
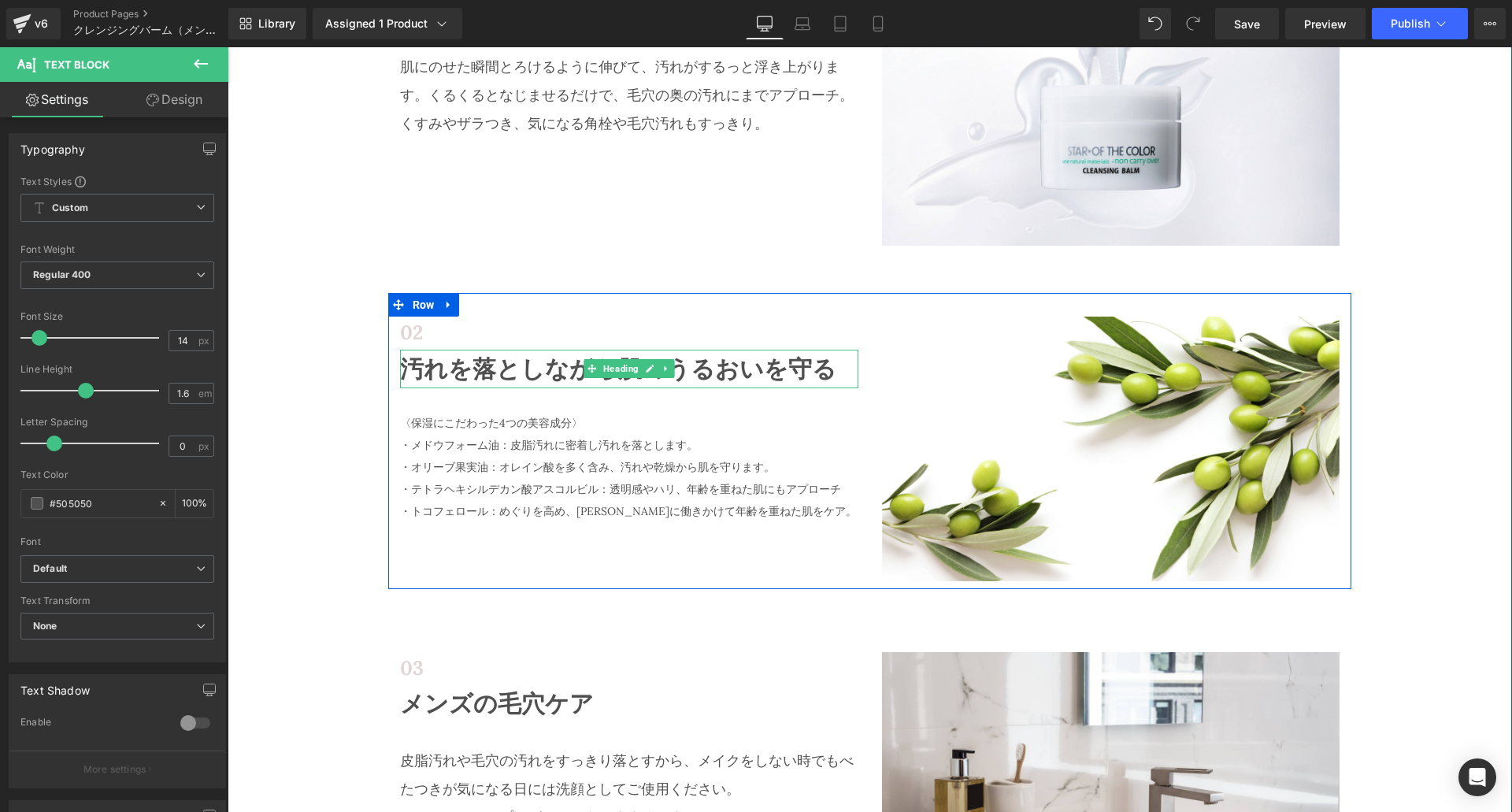
click at [692, 373] on h2 "汚れを落としながら肌のうるおいを守る" at bounding box center [629, 370] width 458 height 40
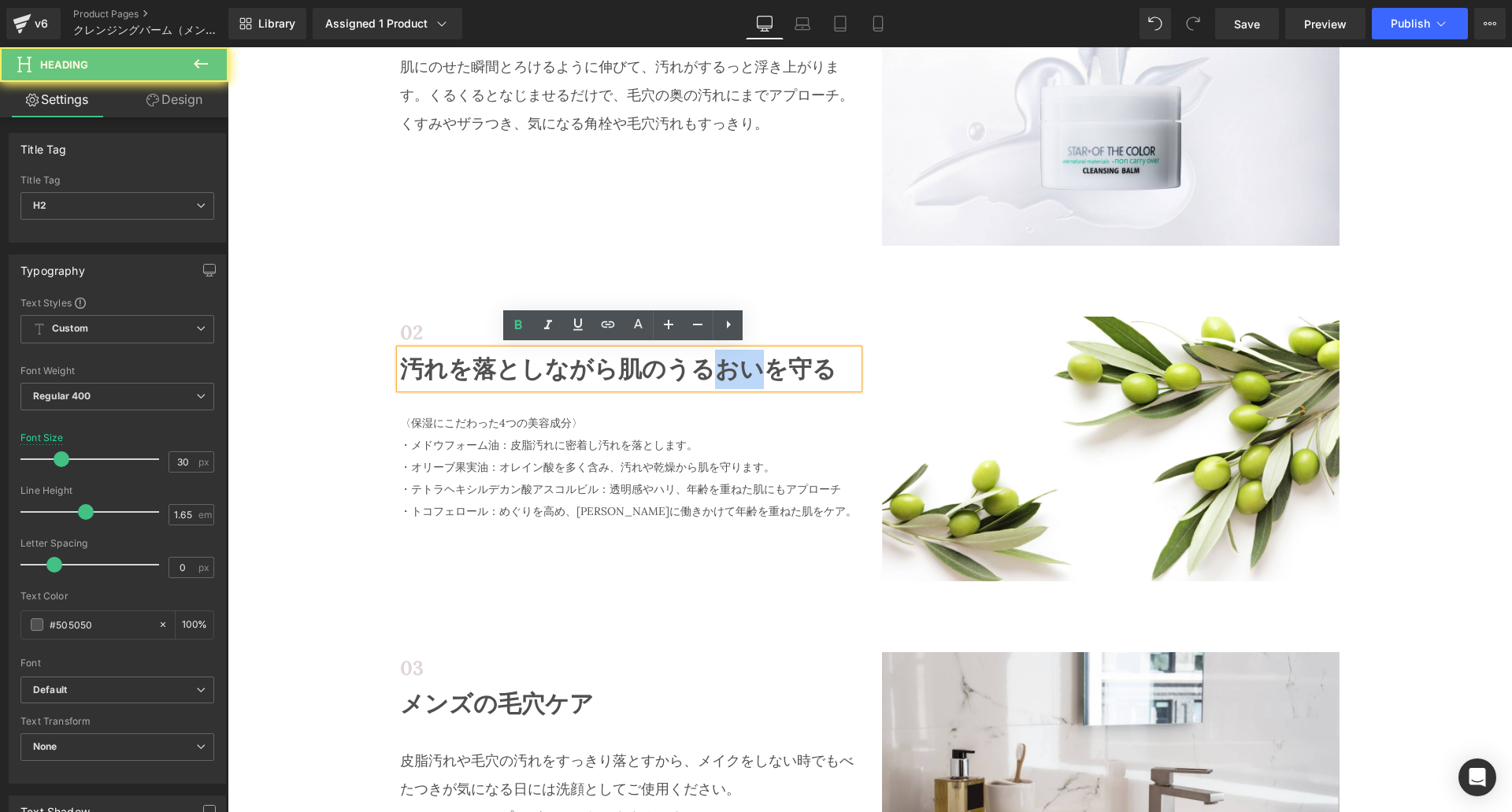
click at [692, 373] on h2 "汚れを落としながら肌のうるおいを守る" at bounding box center [629, 370] width 458 height 40
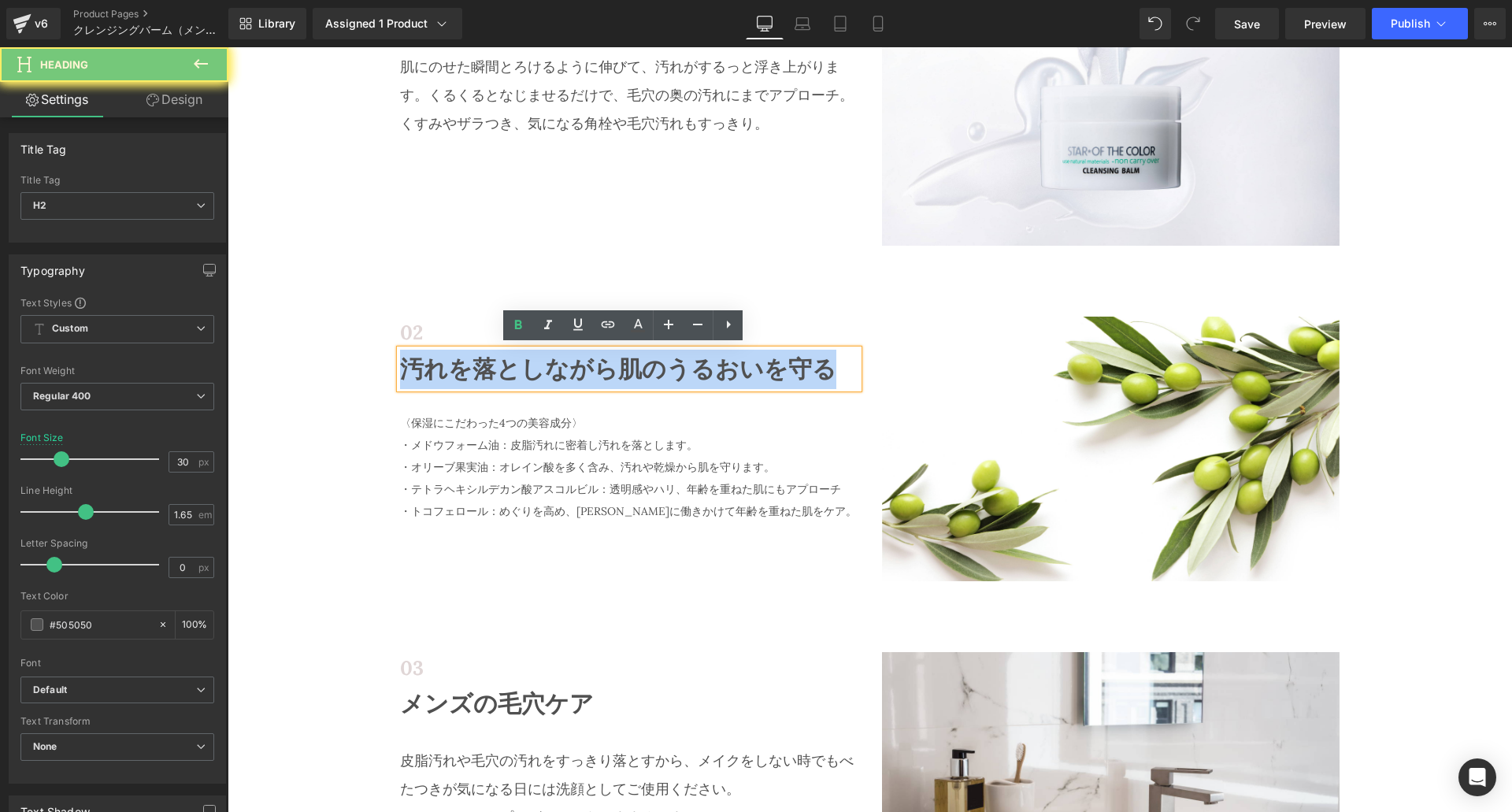
click at [692, 373] on h2 "汚れを落としながら肌のうるおいを守る" at bounding box center [629, 370] width 458 height 40
copy h2 "汚れを落としながら肌のうるおいを守る"
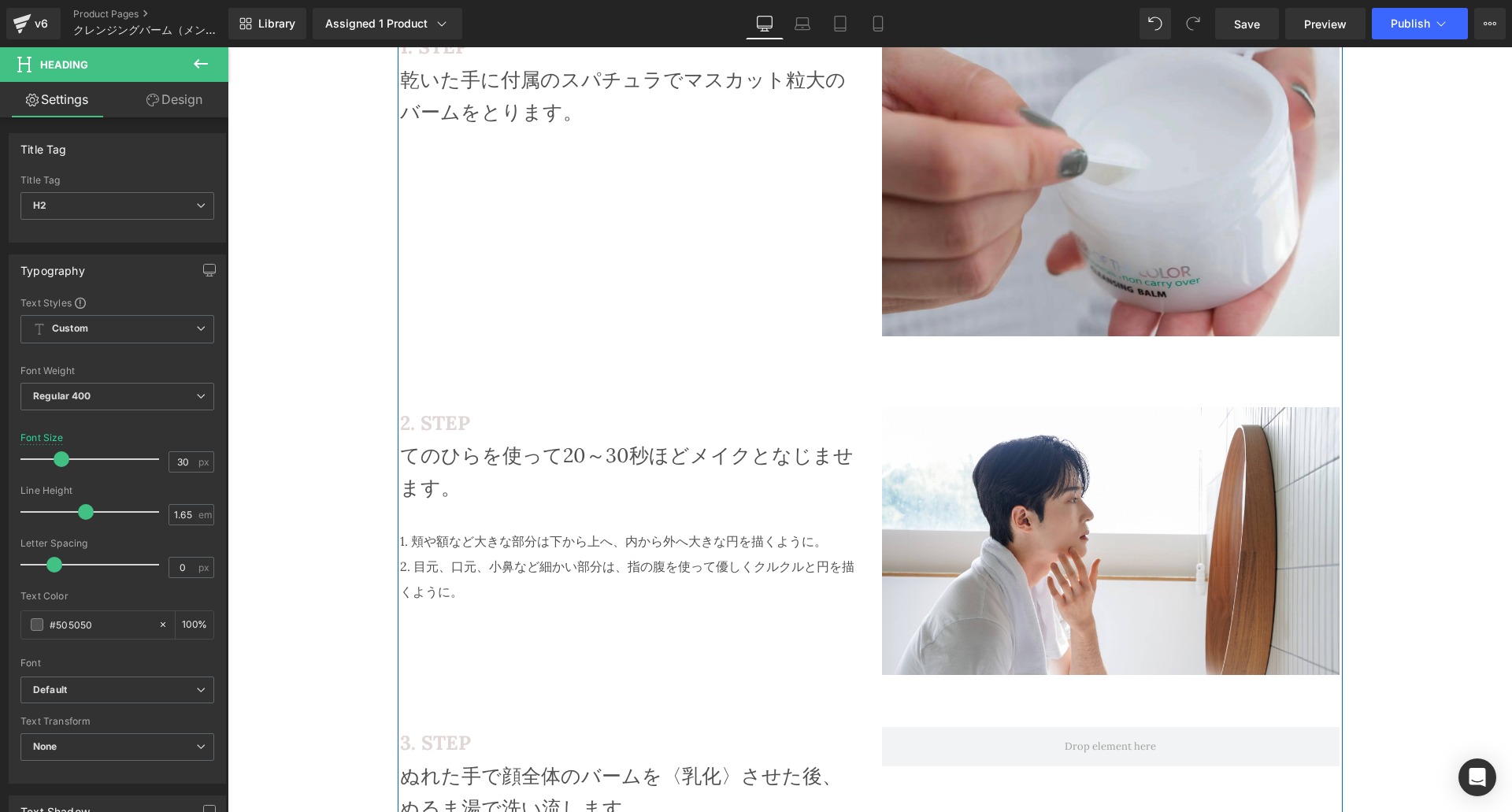
scroll to position [2831, 0]
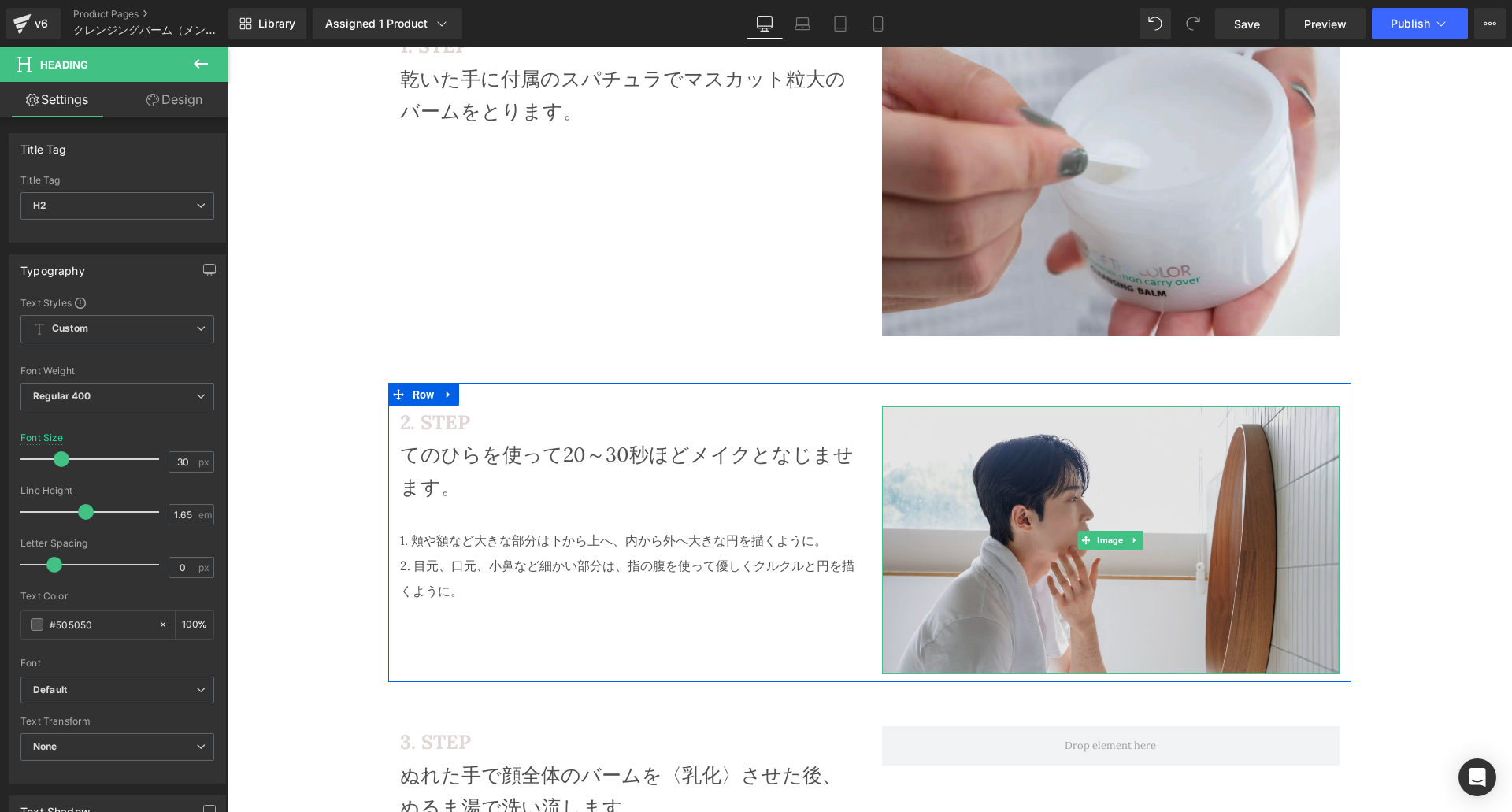
click at [933, 477] on img at bounding box center [1111, 540] width 458 height 268
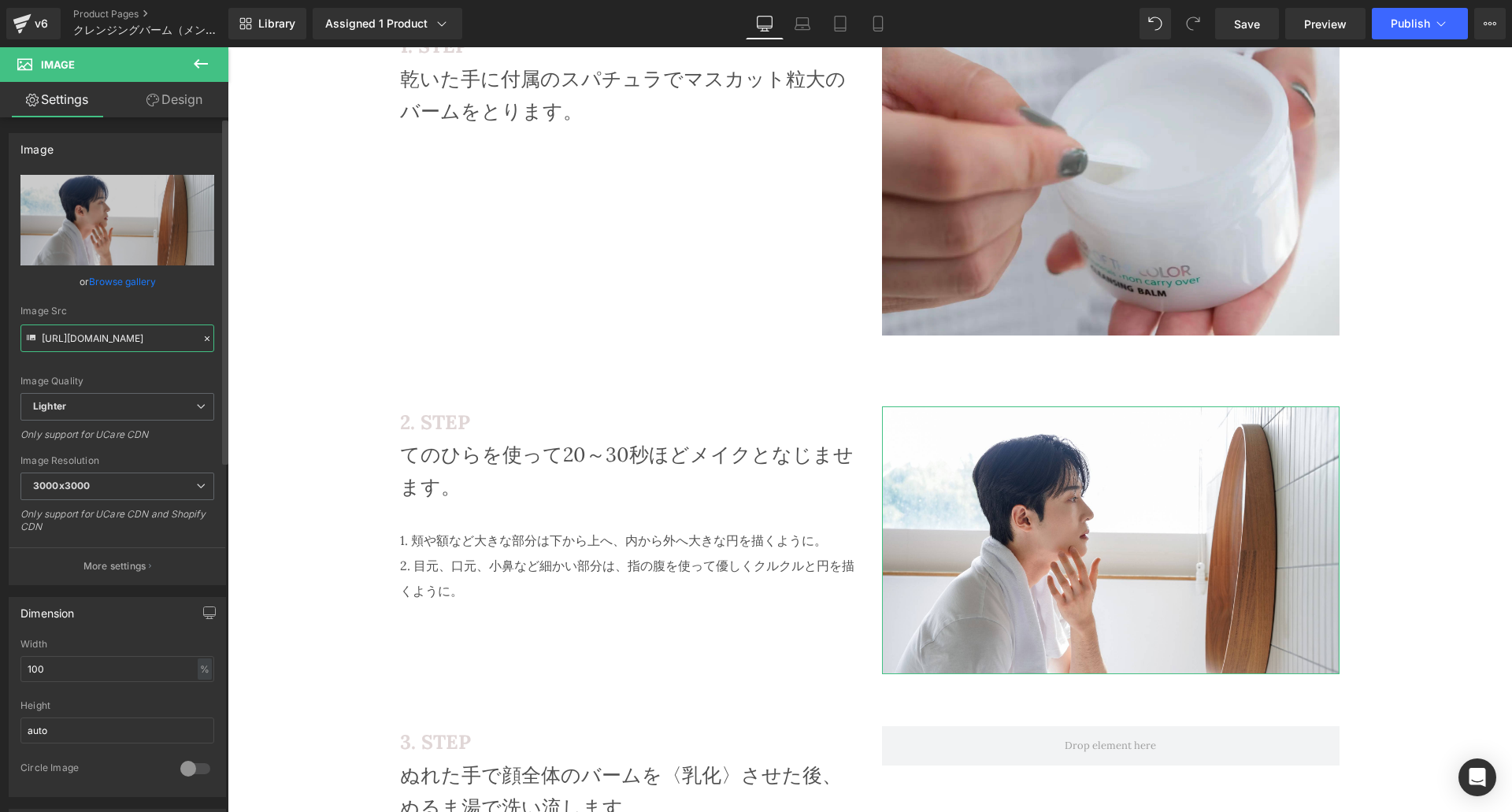
click at [128, 344] on input "[URL][DOMAIN_NAME]" at bounding box center [118, 338] width 194 height 28
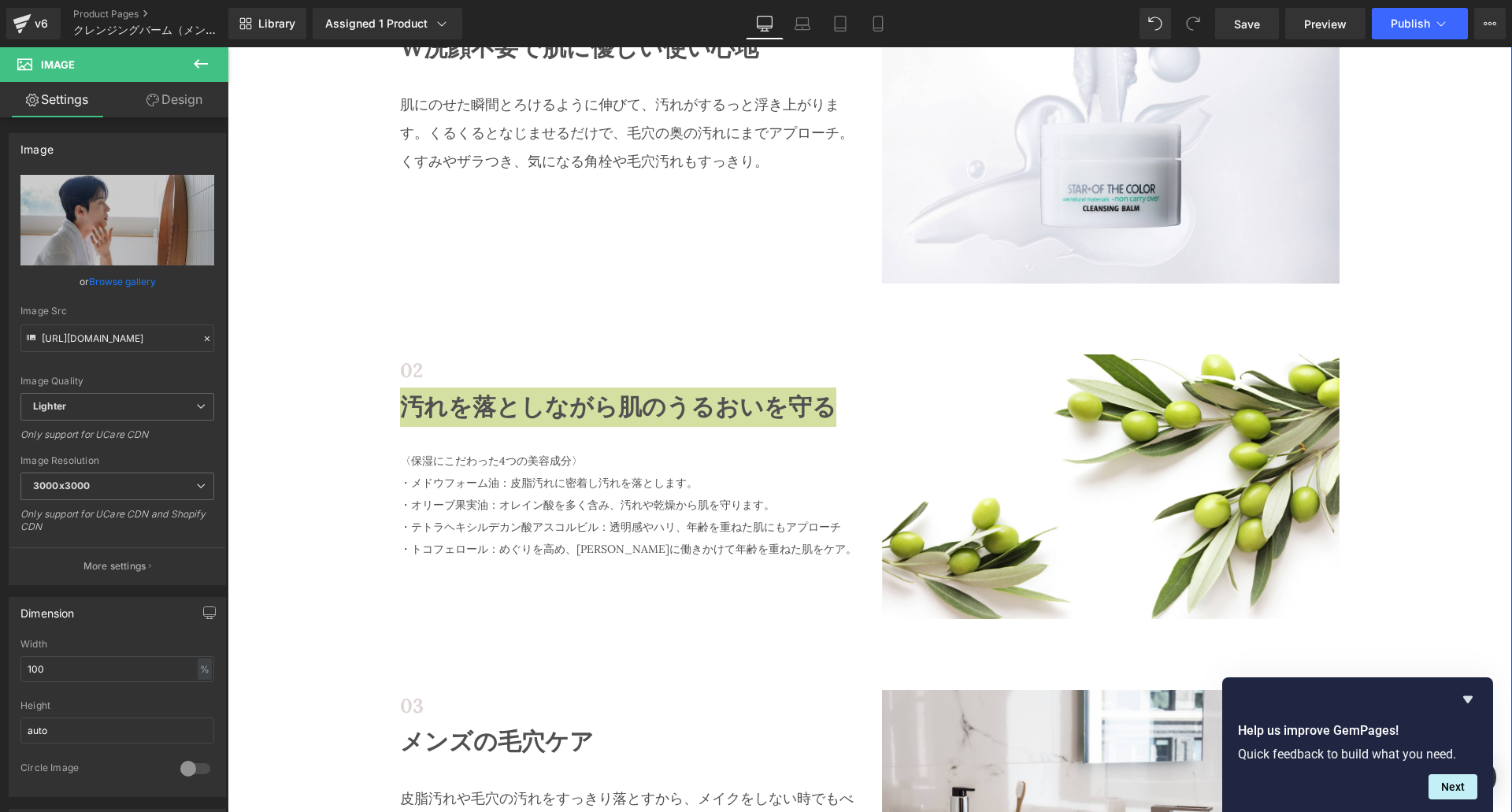
scroll to position [915, 0]
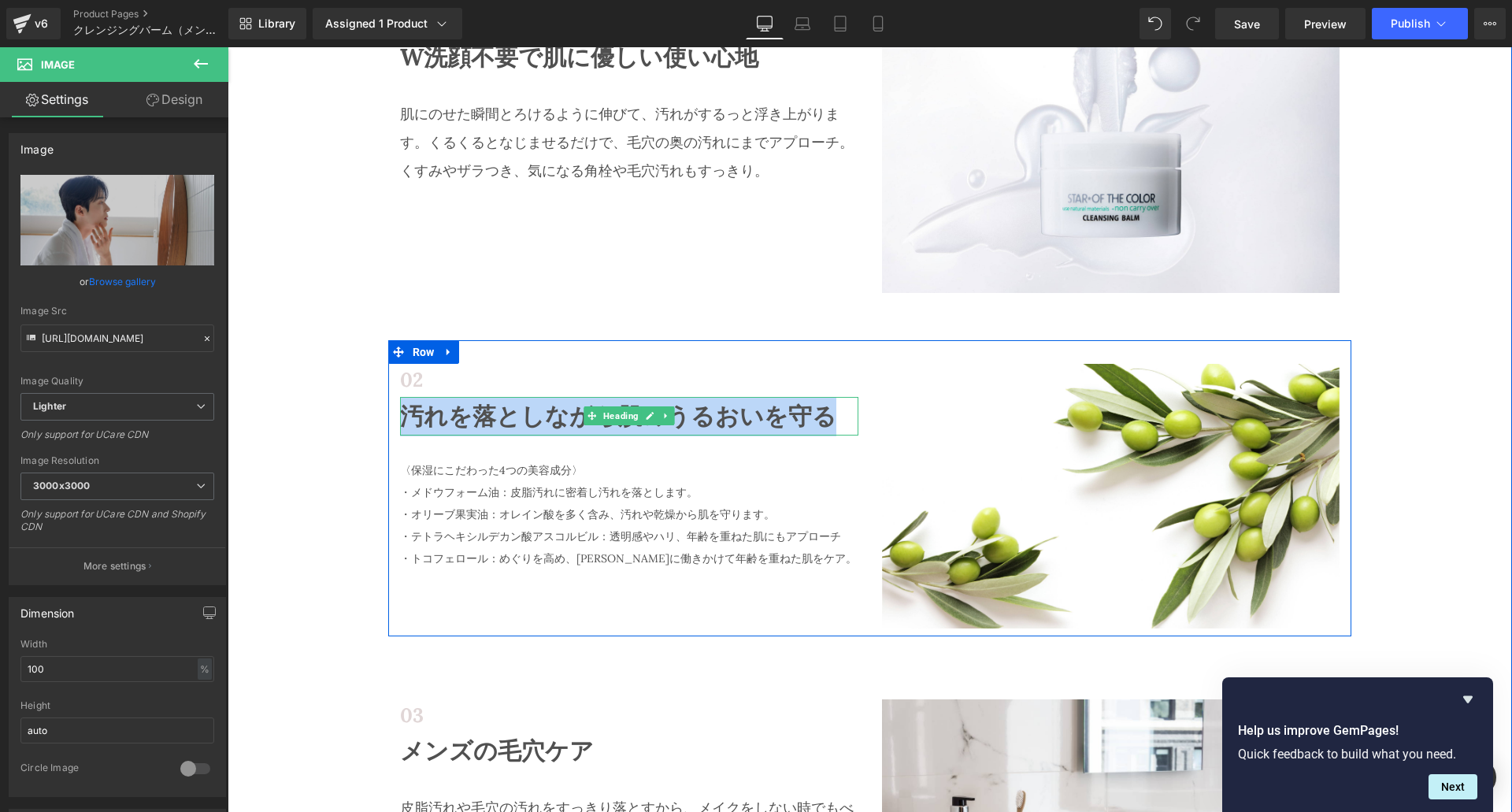
click at [476, 418] on h2 "汚れを落としながら肌のうるおいを守る" at bounding box center [629, 417] width 458 height 40
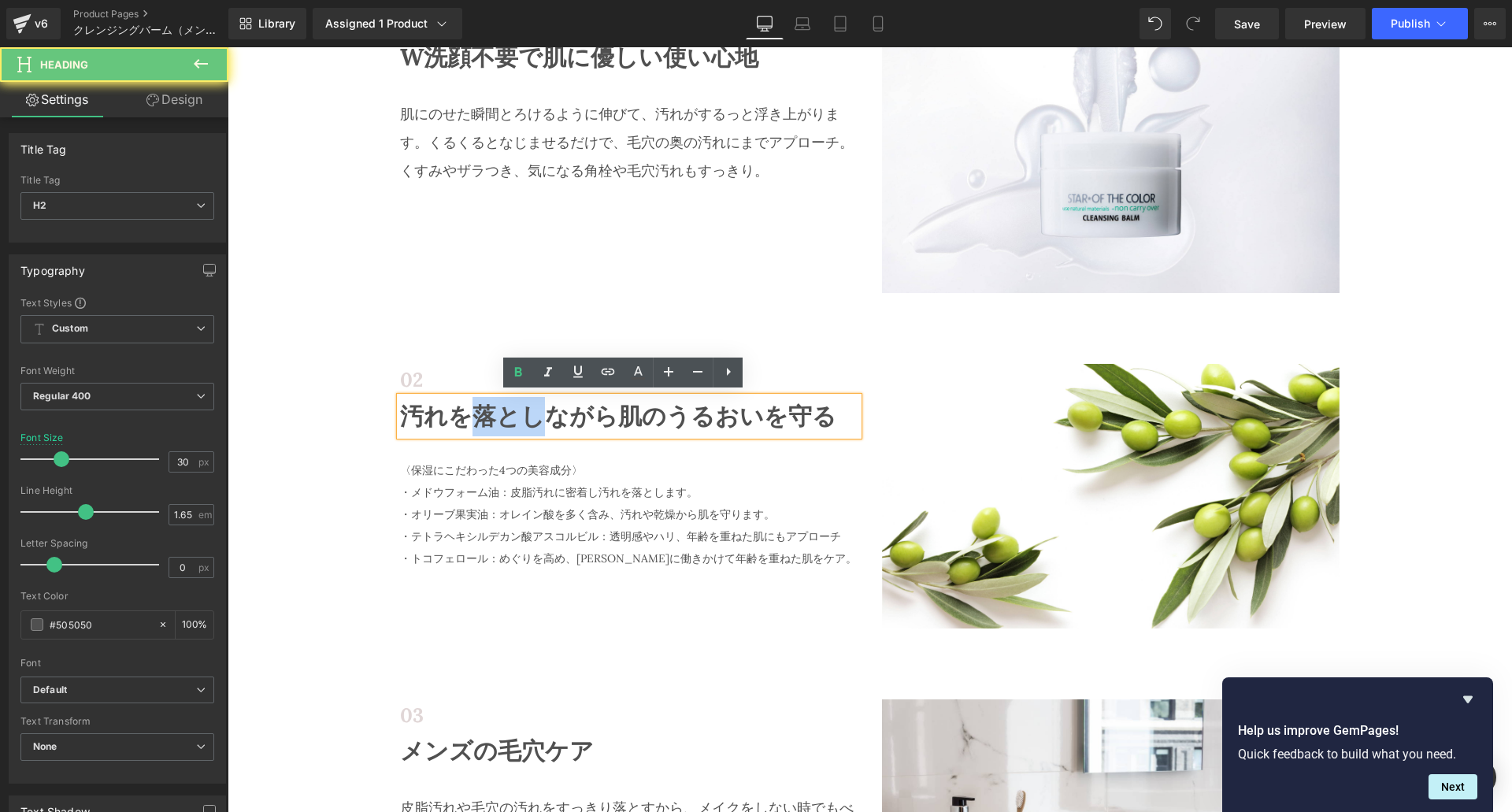
click at [476, 418] on h2 "汚れを落としながら肌のうるおいを守る" at bounding box center [629, 417] width 458 height 40
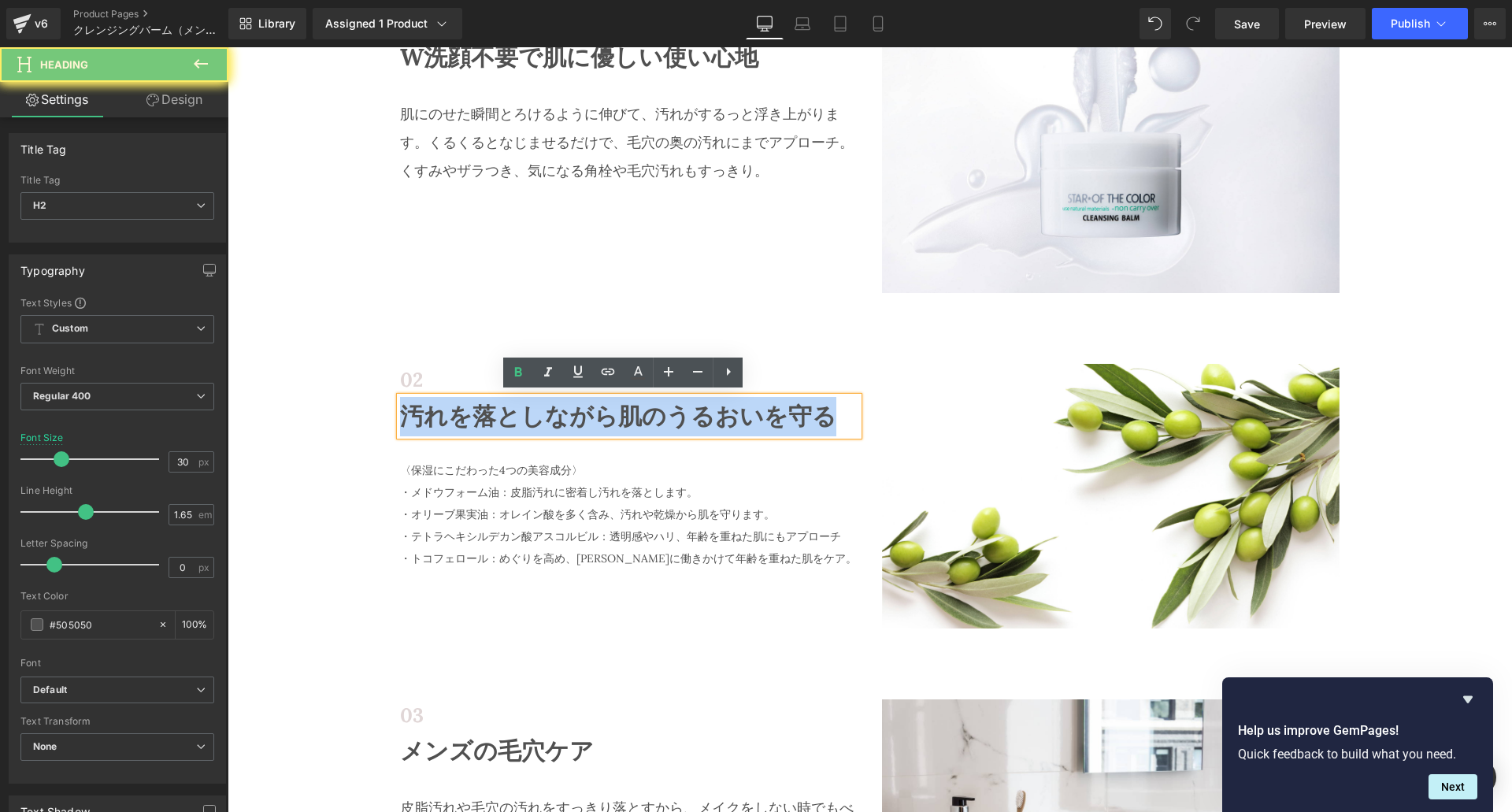
click at [476, 418] on h2 "汚れを落としながら肌のうるおいを守る" at bounding box center [629, 417] width 458 height 40
copy h2 "汚れを落としながら肌のうるおいを守る"
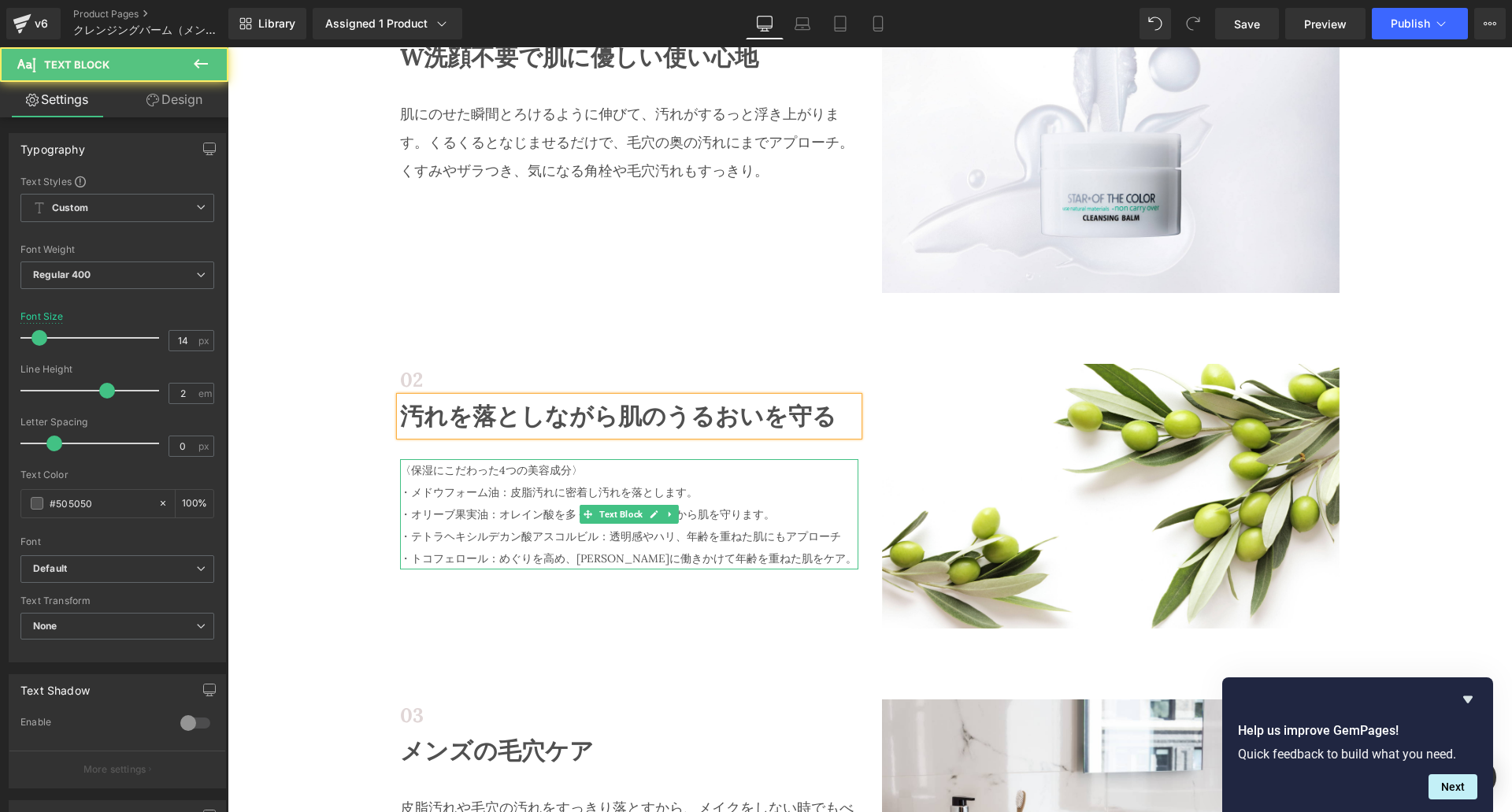
click at [449, 497] on p "・メドウフォーム油：皮脂汚れに密着し汚れを落とします。" at bounding box center [629, 492] width 458 height 22
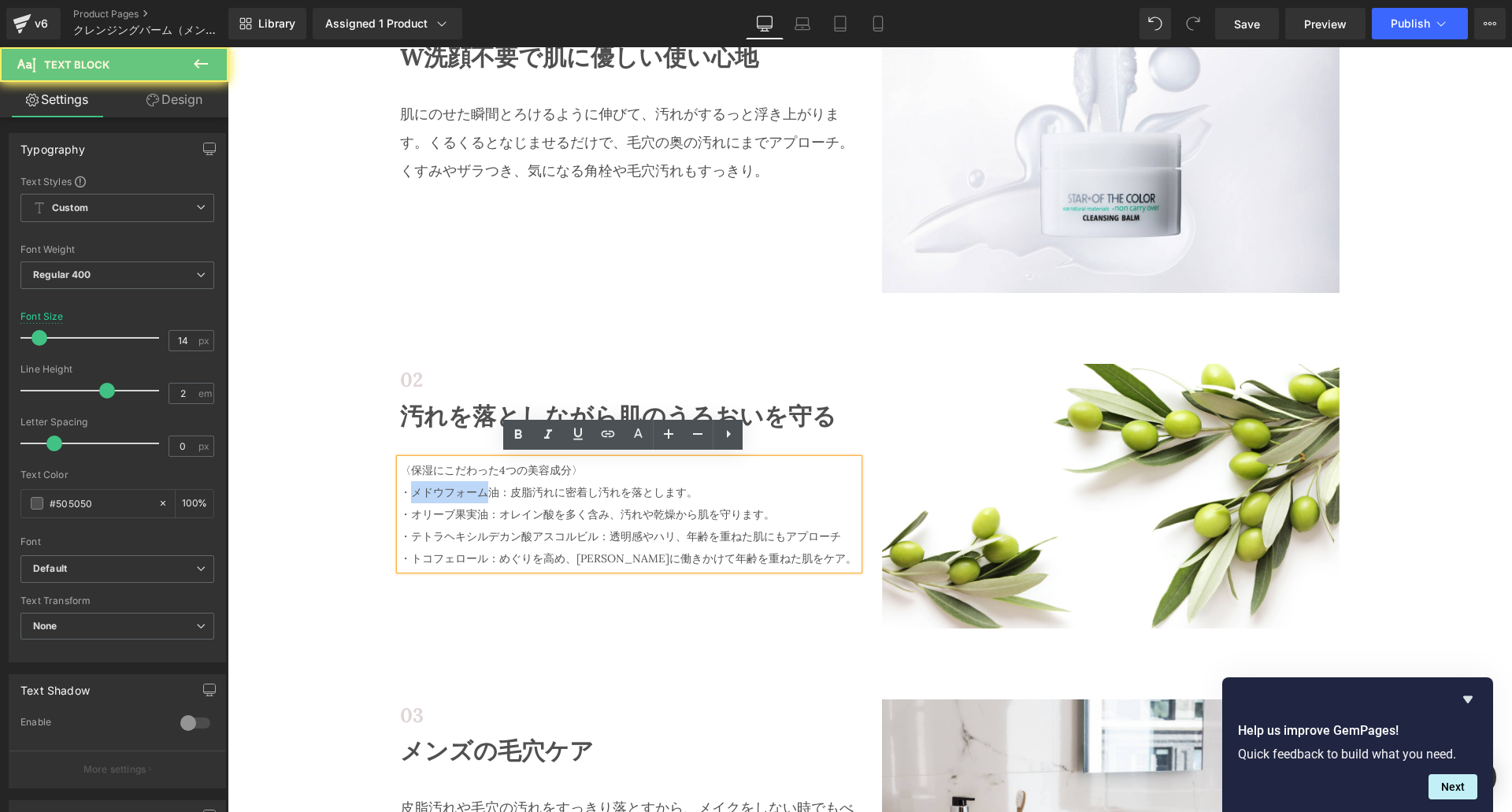
click at [449, 497] on p "・メドウフォーム油：皮脂汚れに密着し汚れを落とします。" at bounding box center [629, 492] width 458 height 22
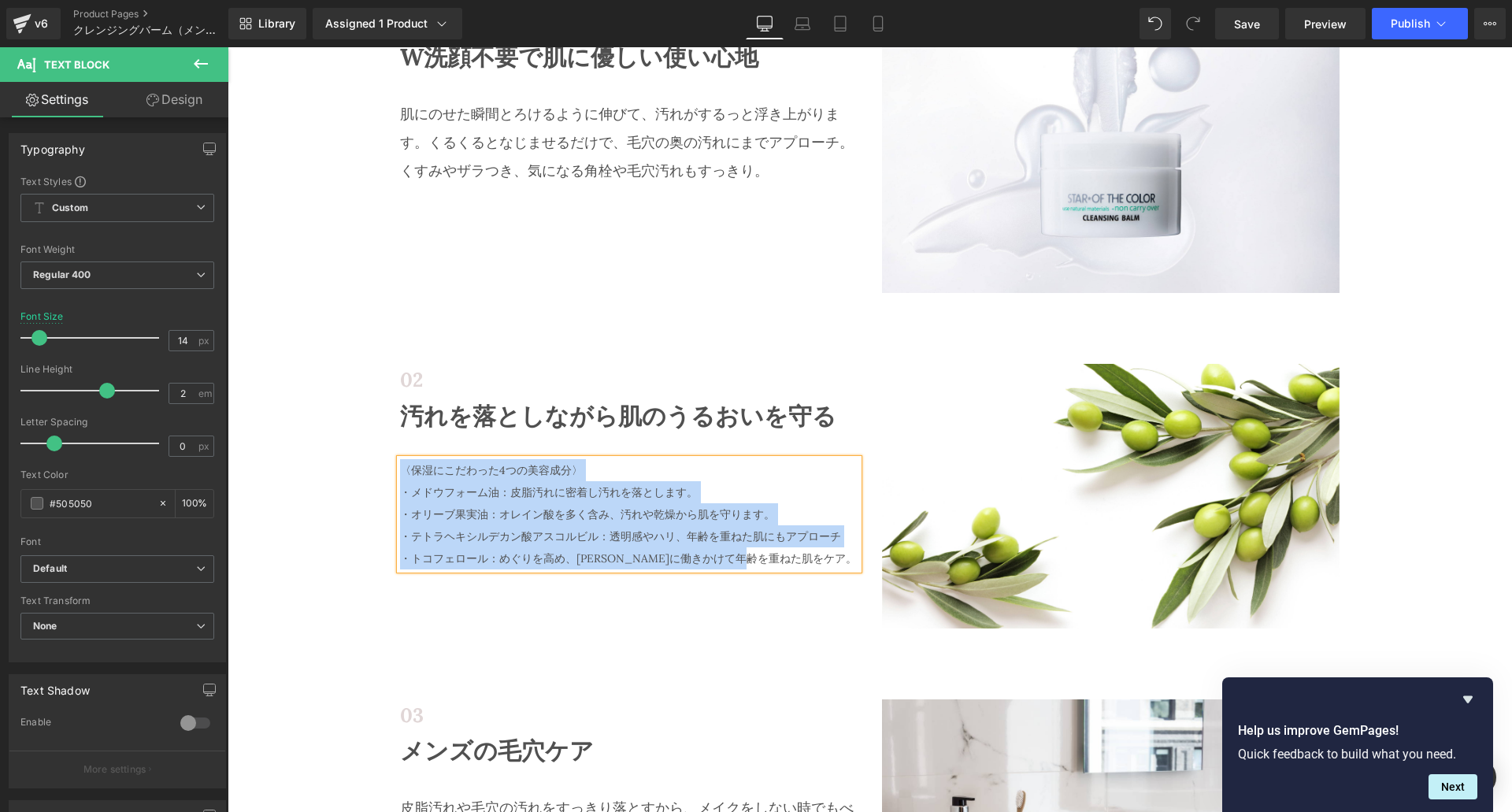
copy div "〈保湿にこだわった4つの美容成分〉 ・メドウフォーム油：皮脂汚れに密着し汚れを落とします。 ・オリーブ果実油：オレイン酸を多く含み、汚れや乾燥から肌を守ります…"
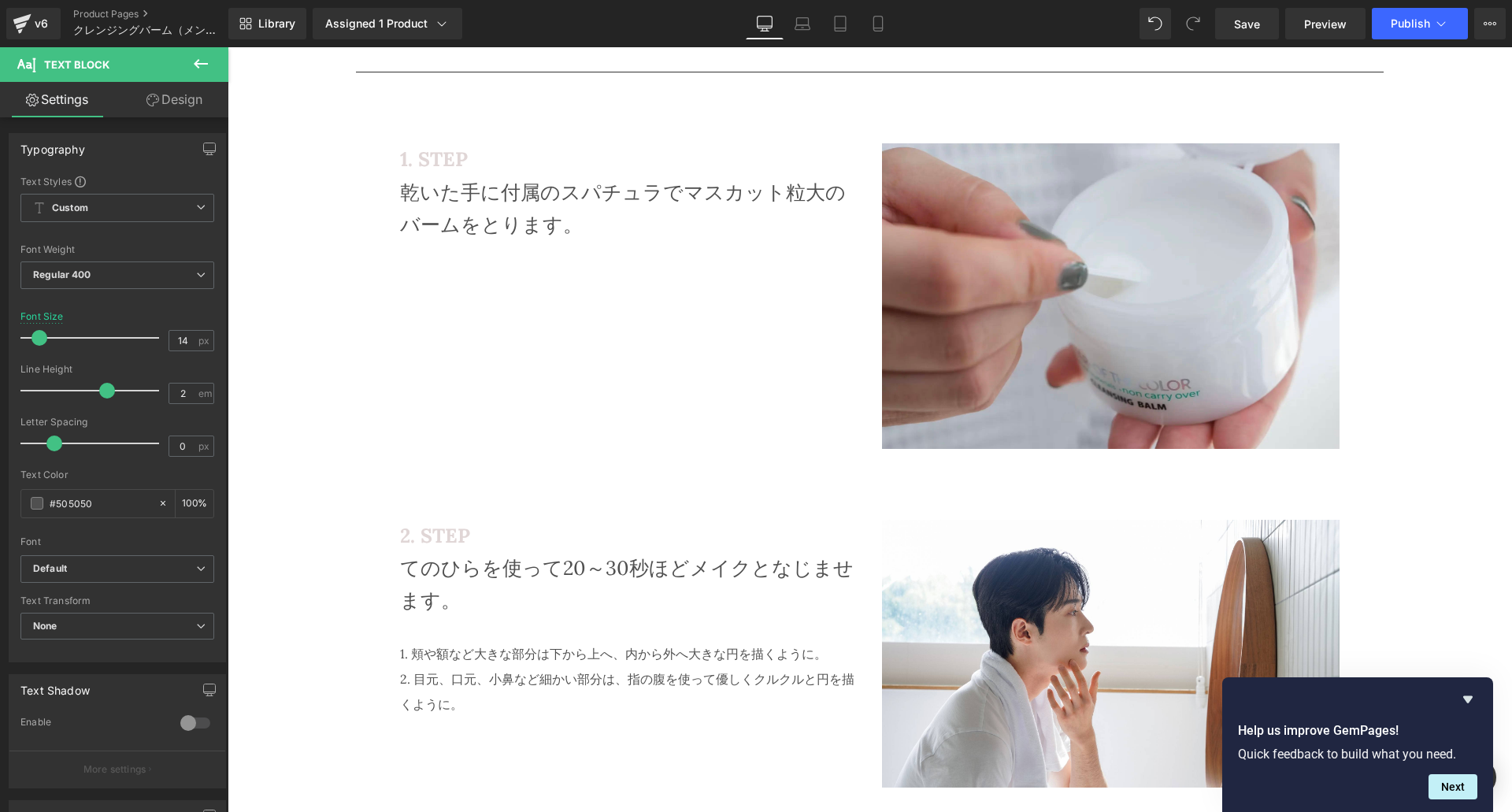
scroll to position [3016, 0]
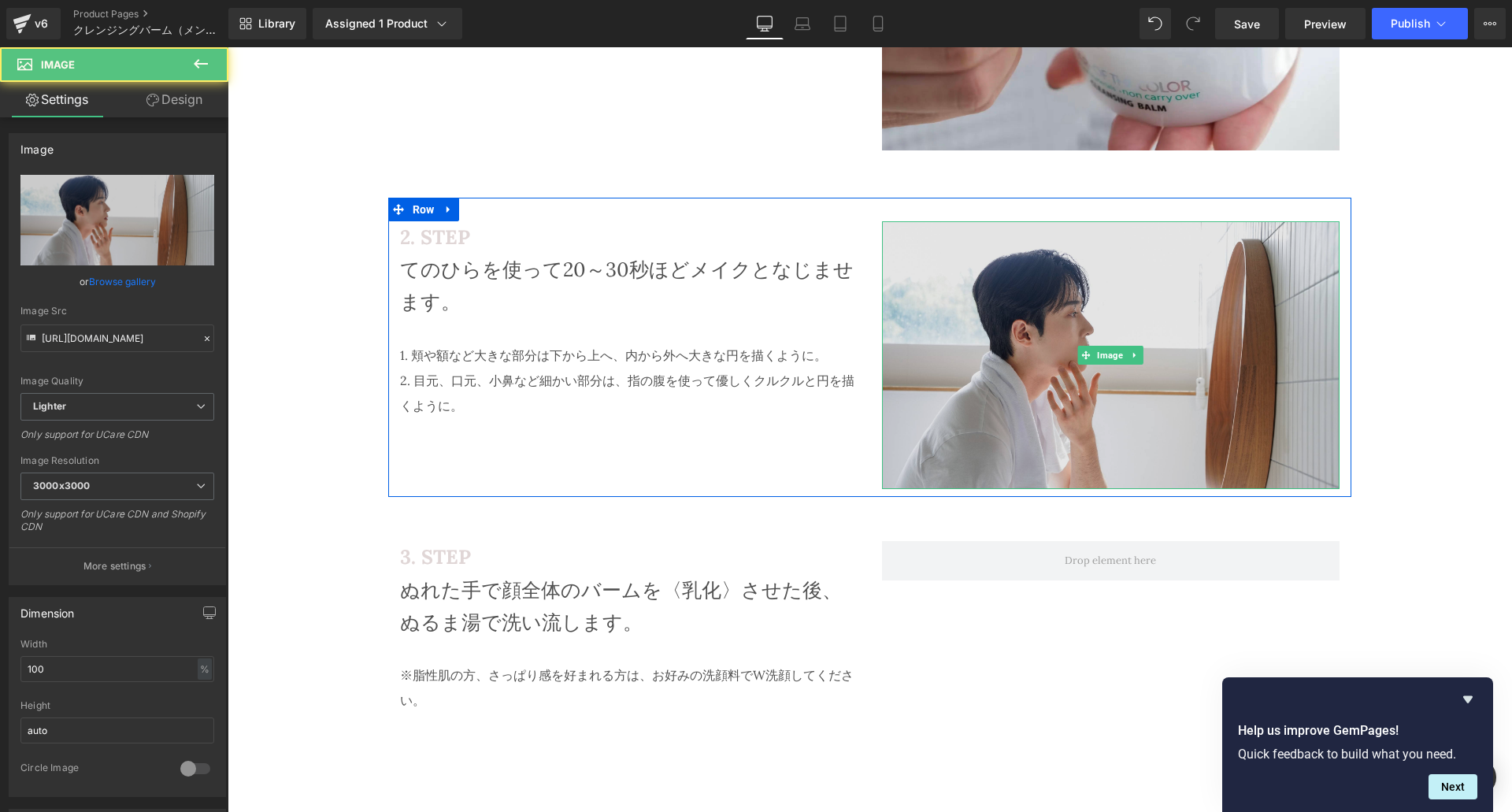
click at [963, 406] on img at bounding box center [1111, 355] width 458 height 268
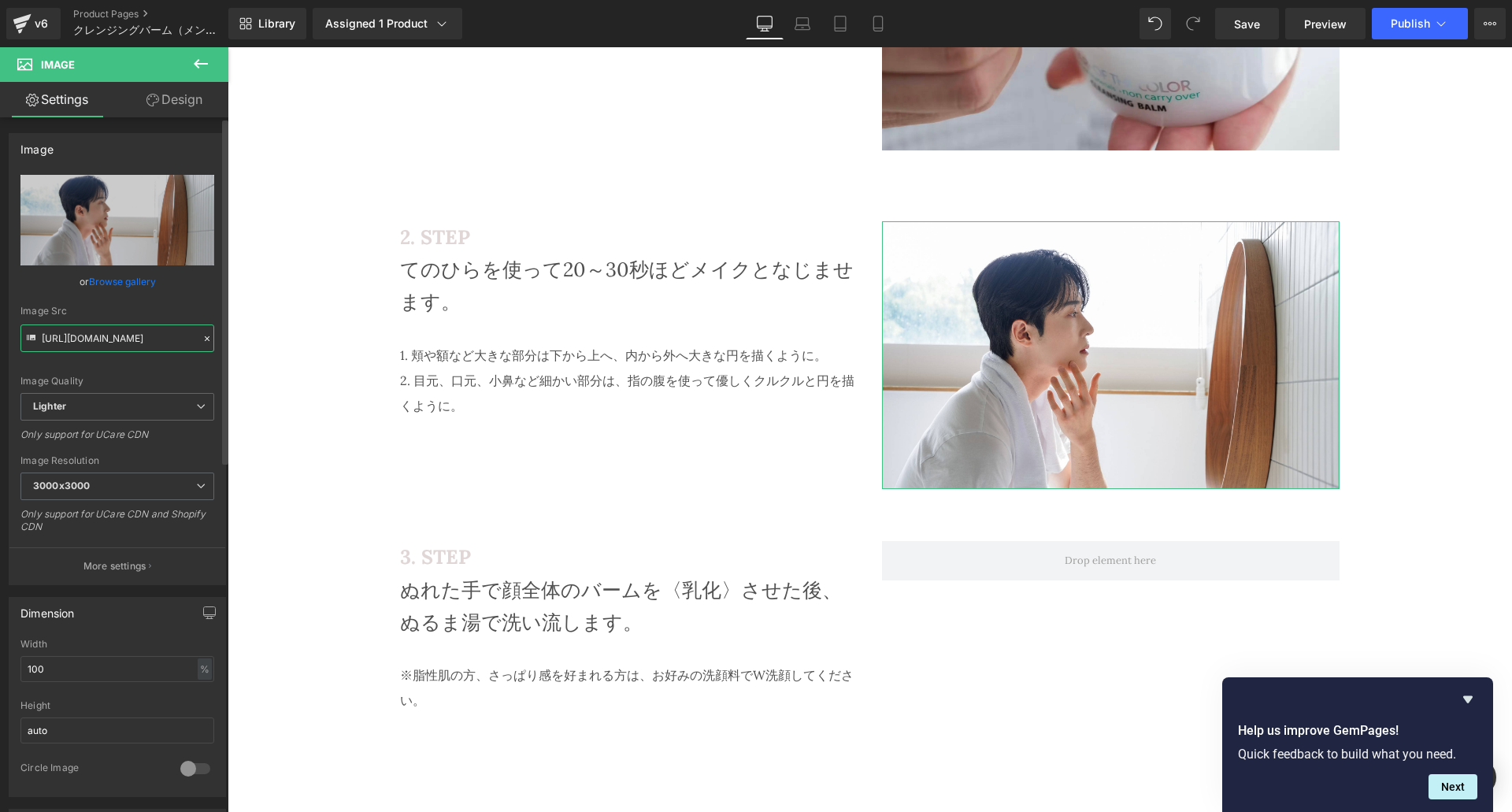
click at [74, 343] on input "[URL][DOMAIN_NAME]" at bounding box center [118, 338] width 194 height 28
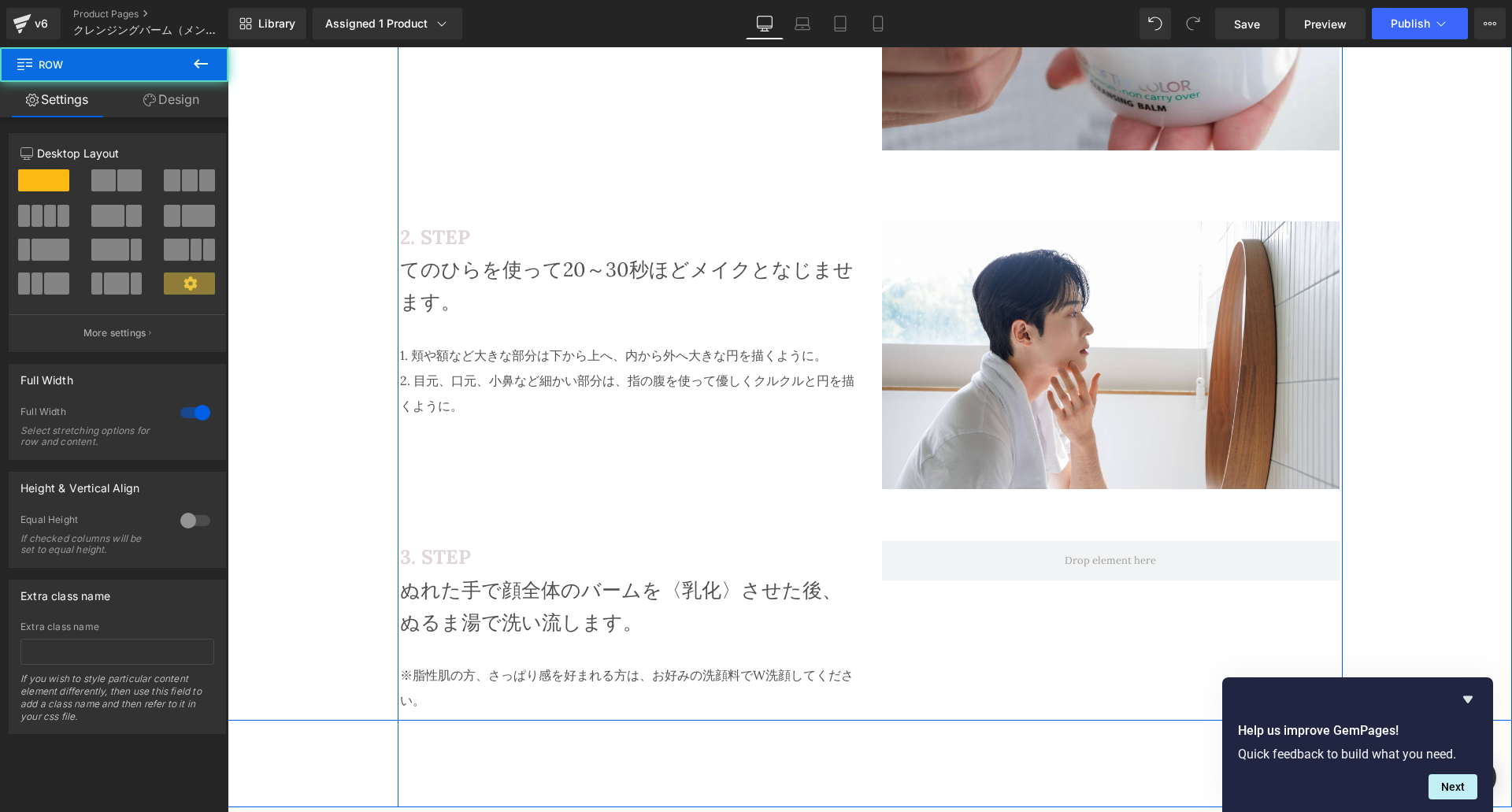
click at [1418, 198] on div "使い方 W洗顔不要の簡単３ステップ Heading Separator 1. STEP Heading 乾いた手に付属のスパチュラでマスカット粒大のバームをと…" at bounding box center [869, 173] width 1285 height 1097
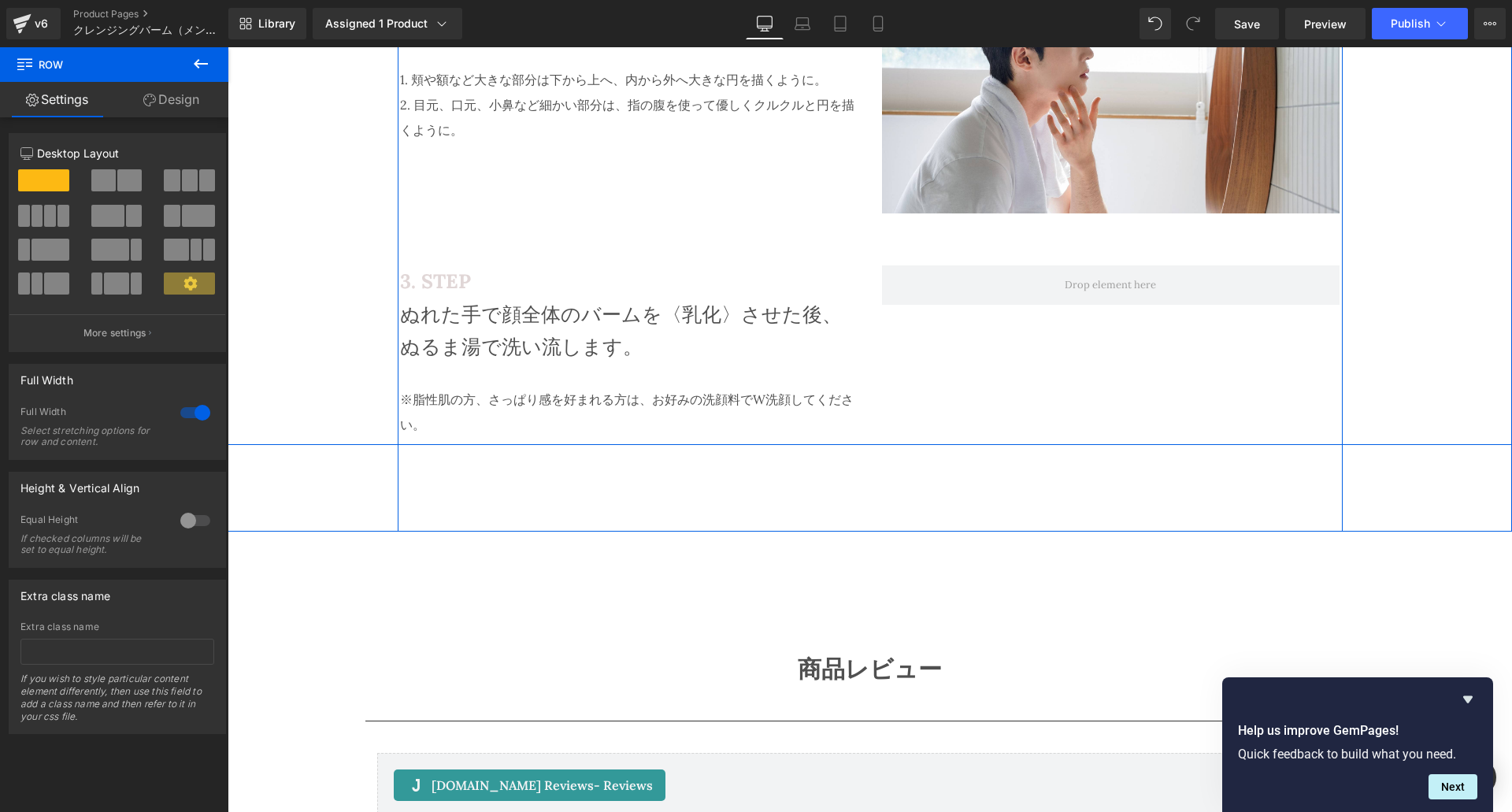
scroll to position [3290, 0]
